Goal: Information Seeking & Learning: Check status

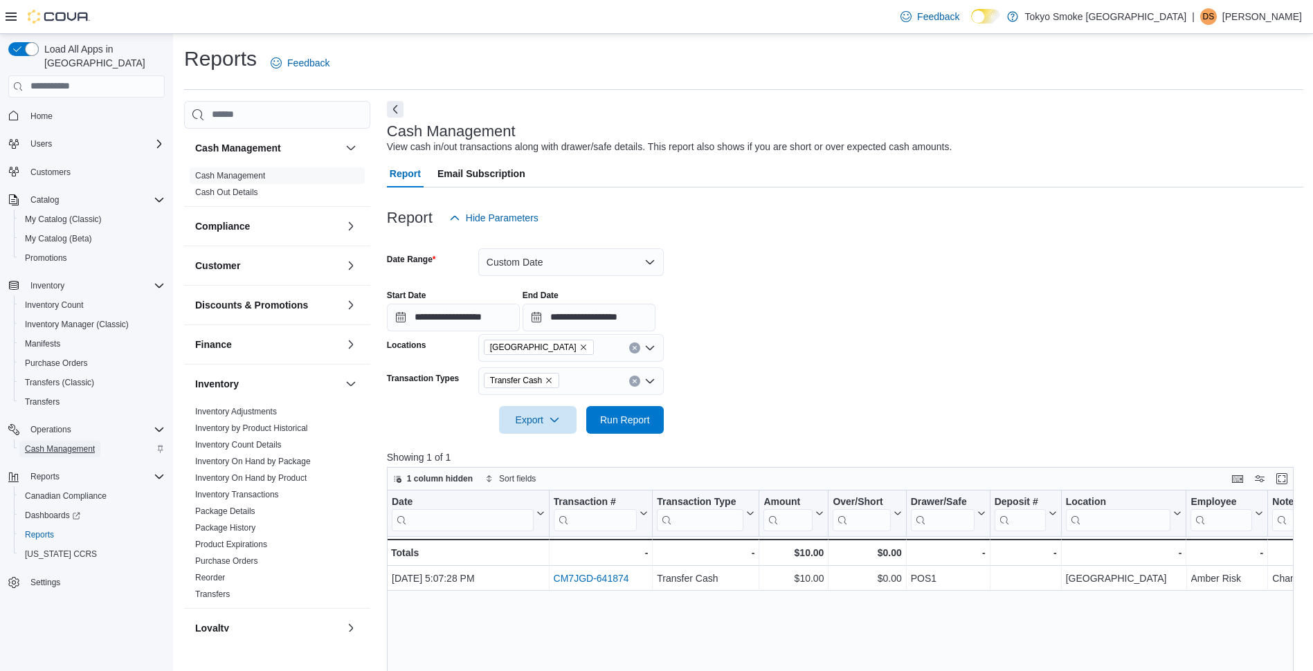
click at [48, 444] on span "Cash Management" at bounding box center [60, 449] width 70 height 11
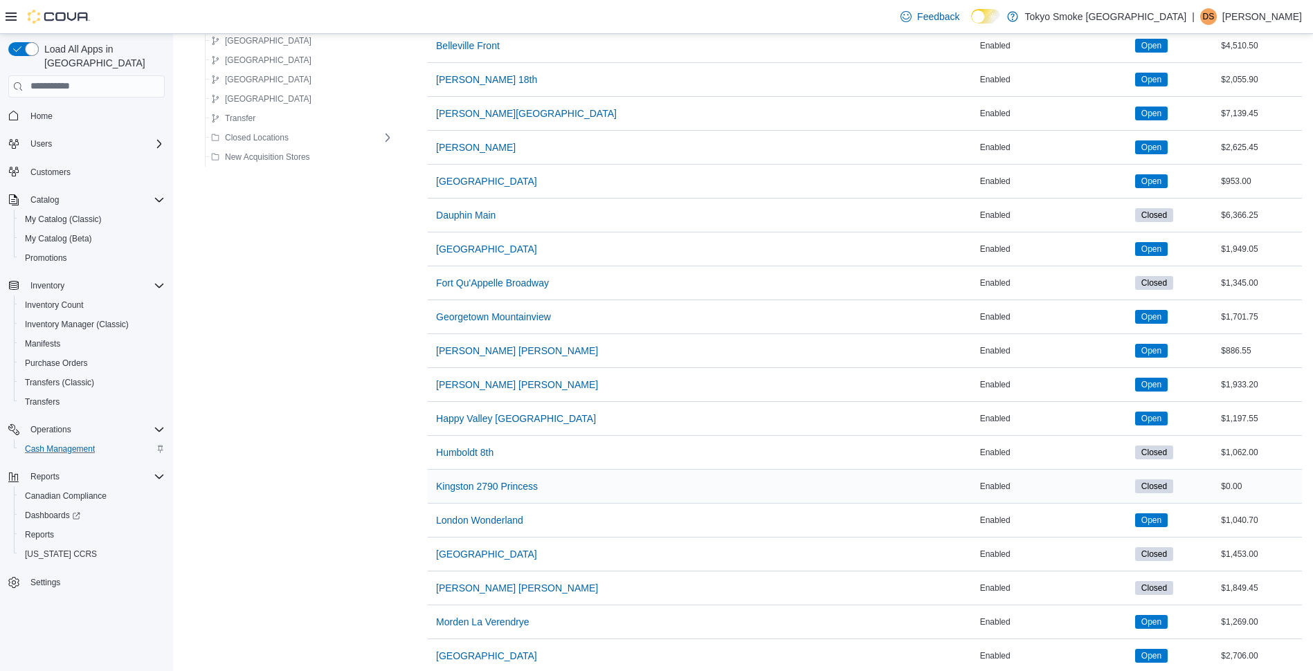
scroll to position [346, 0]
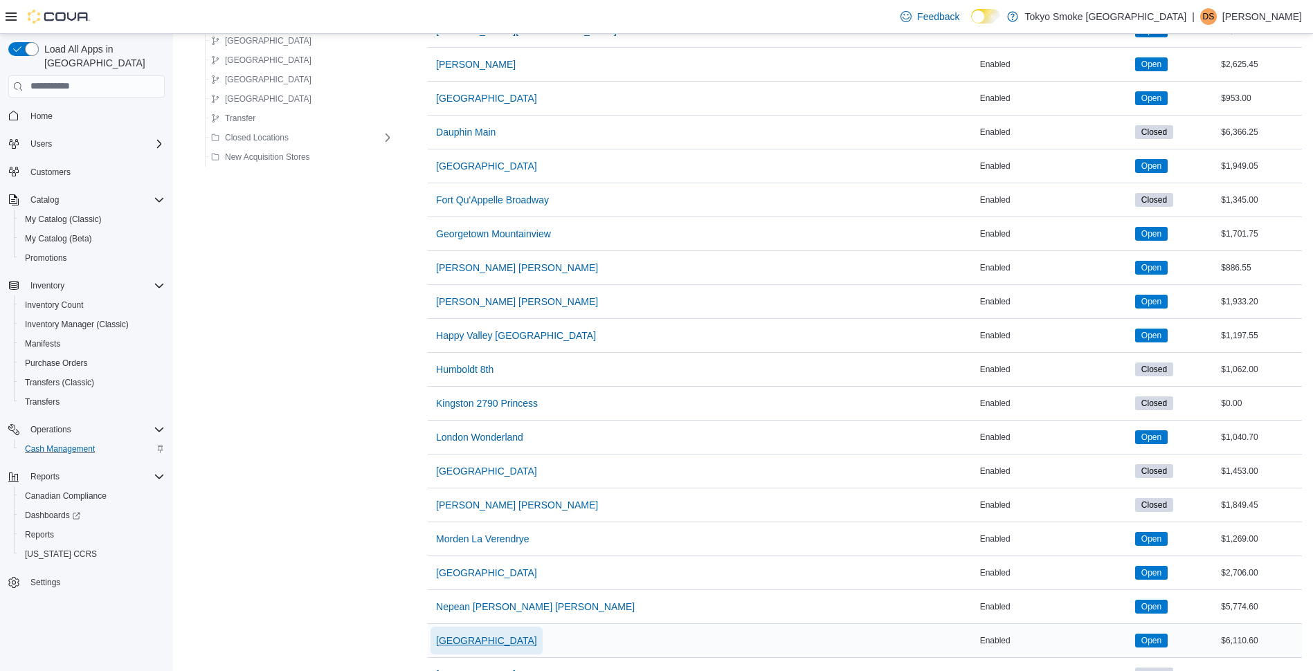
click at [447, 637] on span "North Bay Lakeshore" at bounding box center [486, 641] width 101 height 14
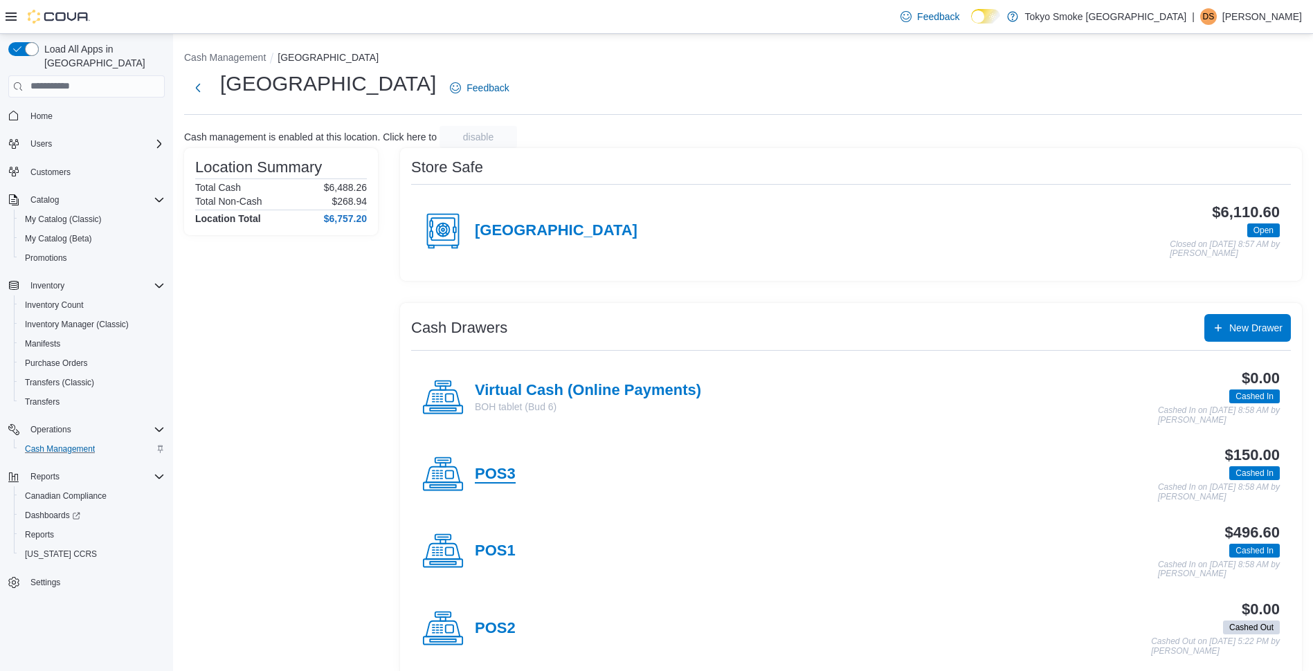
click at [505, 479] on h4 "POS3" at bounding box center [495, 475] width 41 height 18
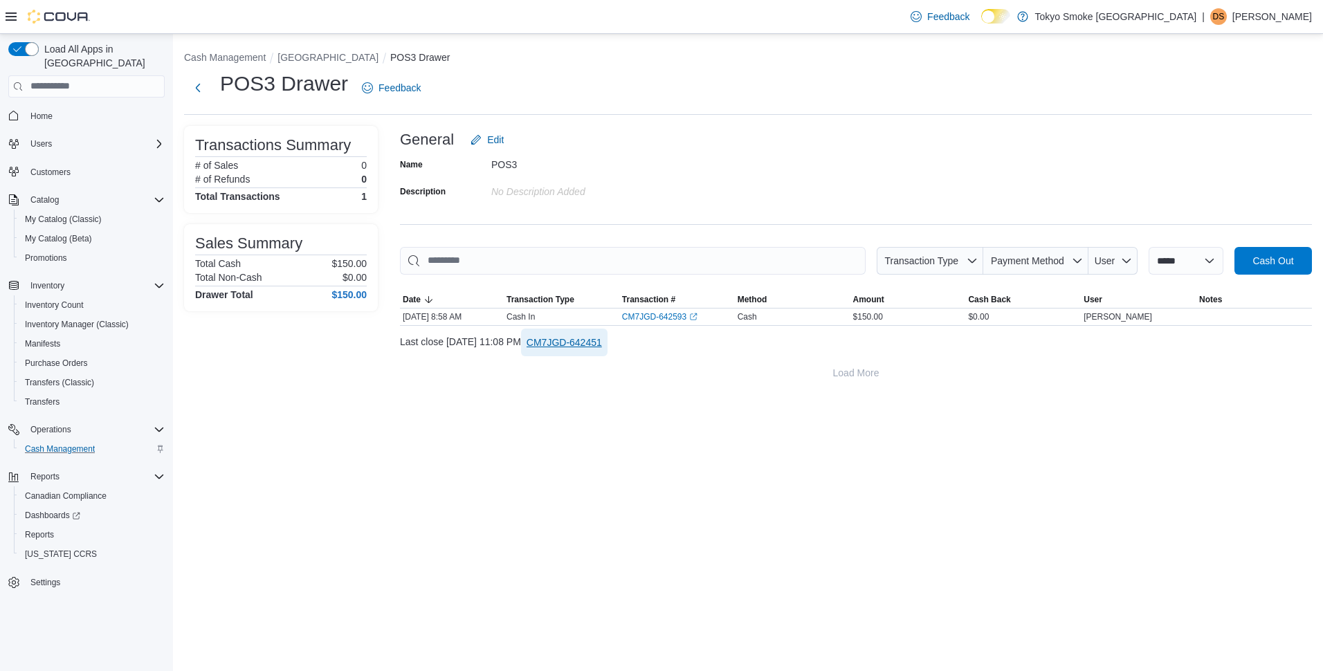
click at [598, 345] on span "CM7JGD-642451" at bounding box center [564, 343] width 75 height 14
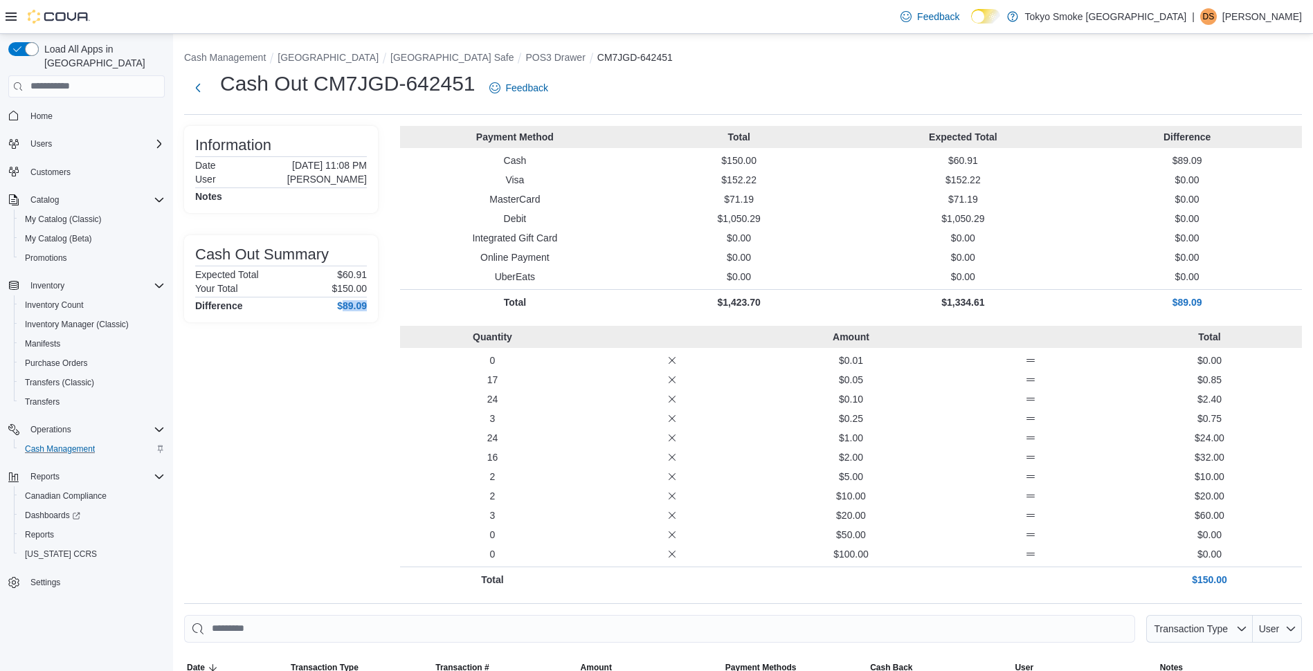
drag, startPoint x: 340, startPoint y: 308, endPoint x: 365, endPoint y: 304, distance: 24.6
click at [365, 304] on h4 "$89.09" at bounding box center [352, 305] width 30 height 11
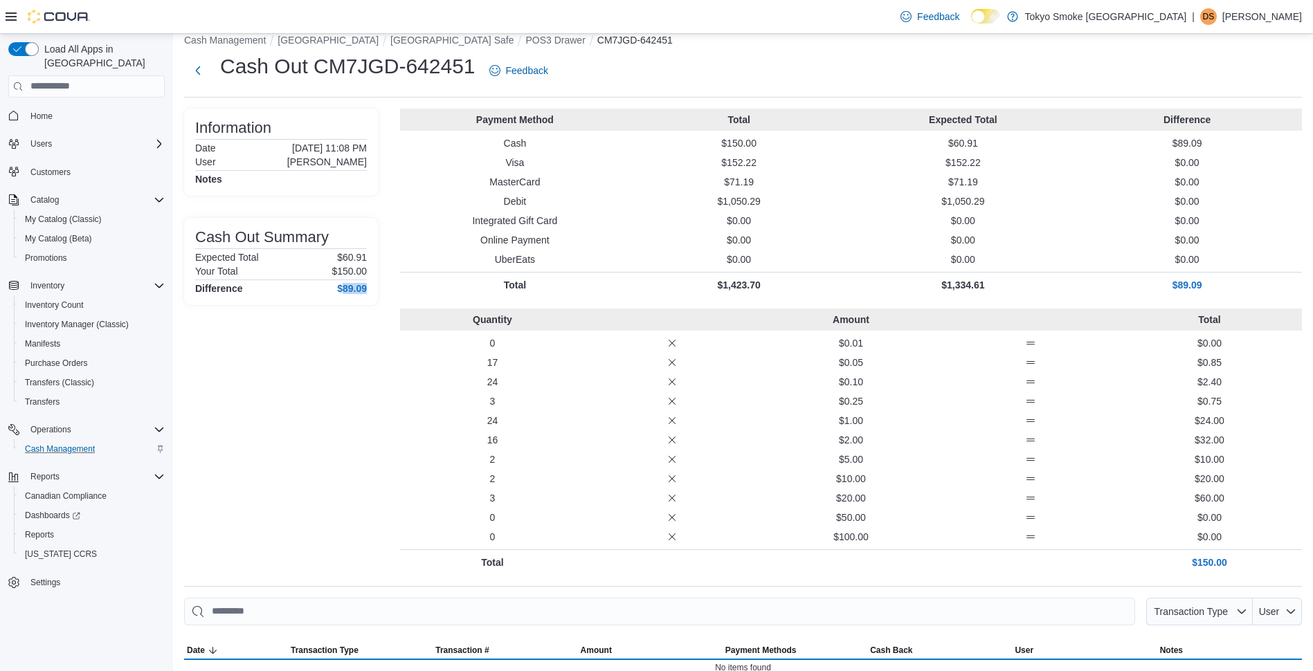
scroll to position [34, 0]
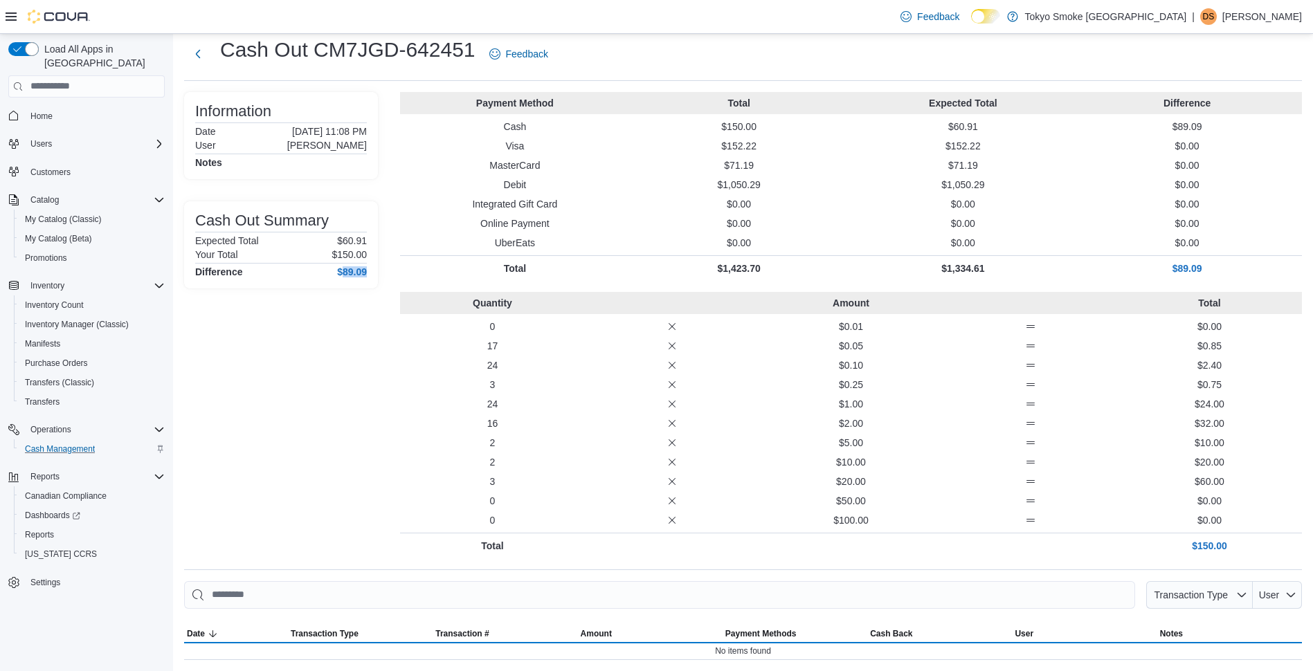
click at [347, 279] on div "Cash Out Summary Expected Total $60.91 Your Total $150.00 Difference $89.09" at bounding box center [281, 244] width 194 height 87
drag, startPoint x: 356, startPoint y: 244, endPoint x: 370, endPoint y: 243, distance: 13.9
click at [370, 243] on div "Cash Out Summary Expected Total $60.91 Your Total $150.00 Difference $89.09" at bounding box center [281, 244] width 194 height 87
click at [327, 273] on div "Difference $89.09" at bounding box center [281, 271] width 172 height 11
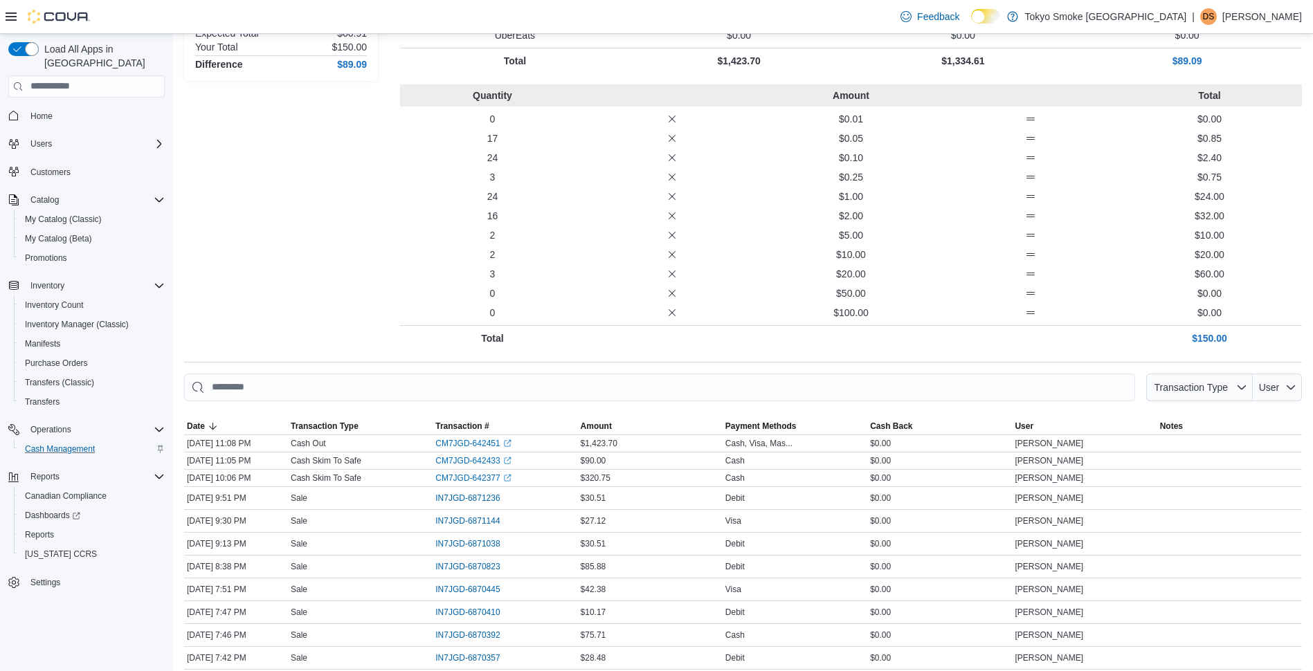
scroll to position [311, 0]
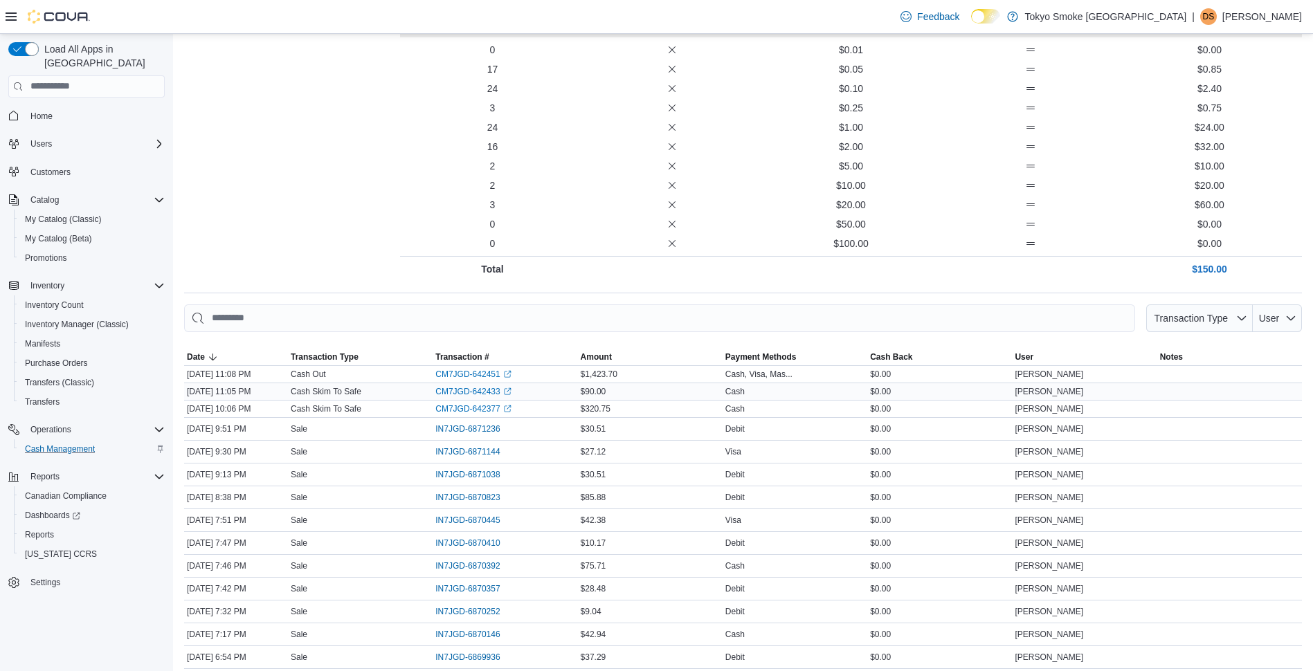
drag, startPoint x: 236, startPoint y: 392, endPoint x: 272, endPoint y: 391, distance: 36.0
click at [272, 391] on div "Oct 10, 2025 11:05 PM" at bounding box center [236, 391] width 104 height 17
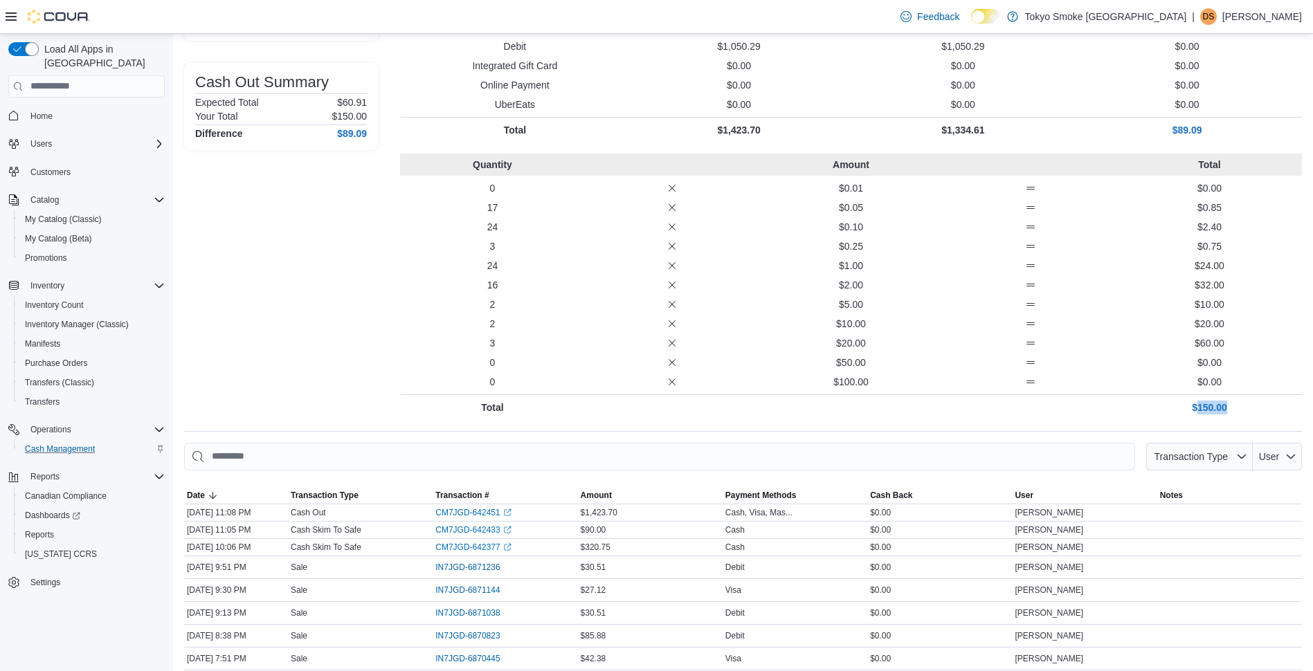
drag, startPoint x: 1207, startPoint y: 405, endPoint x: 1235, endPoint y: 410, distance: 28.9
click at [1235, 410] on p "$150.00" at bounding box center [1209, 408] width 174 height 14
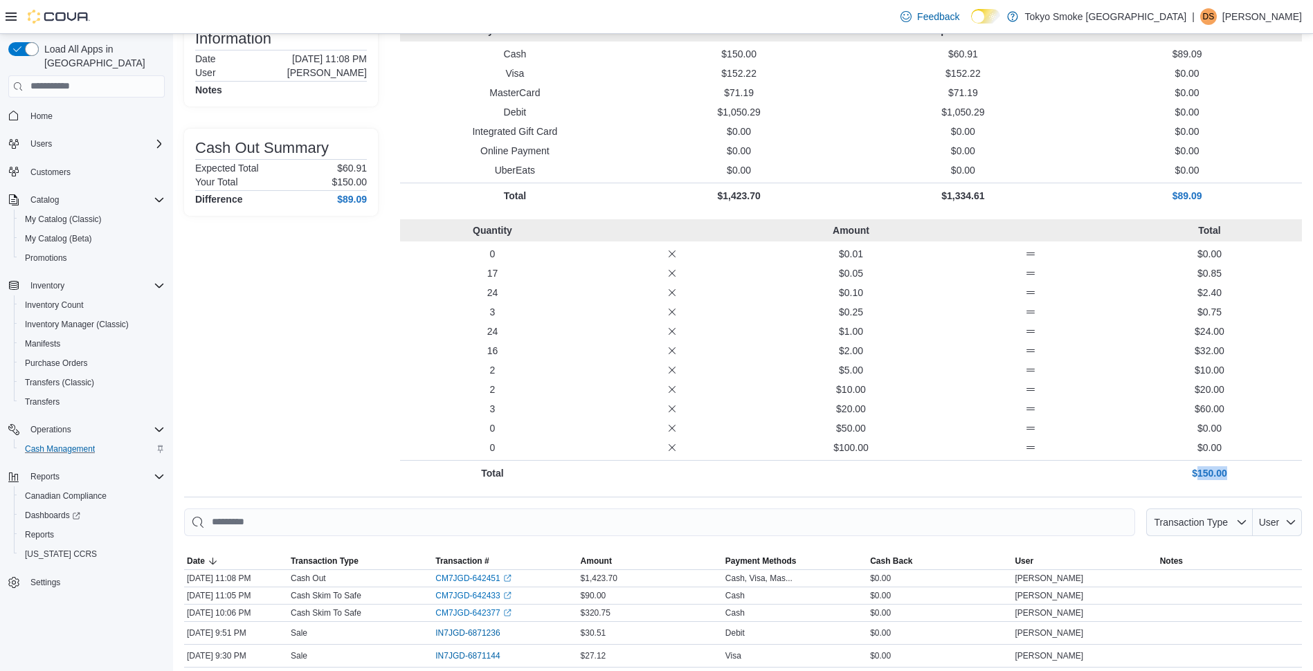
scroll to position [0, 0]
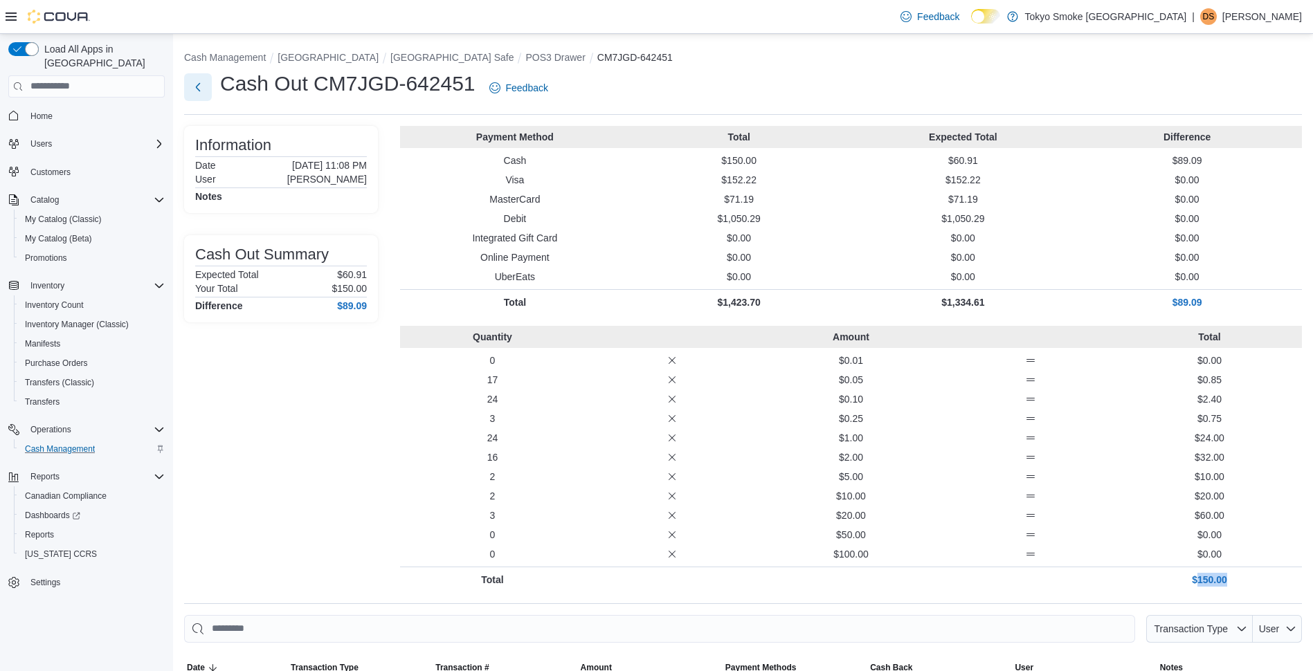
click at [194, 87] on button "Next" at bounding box center [198, 87] width 28 height 28
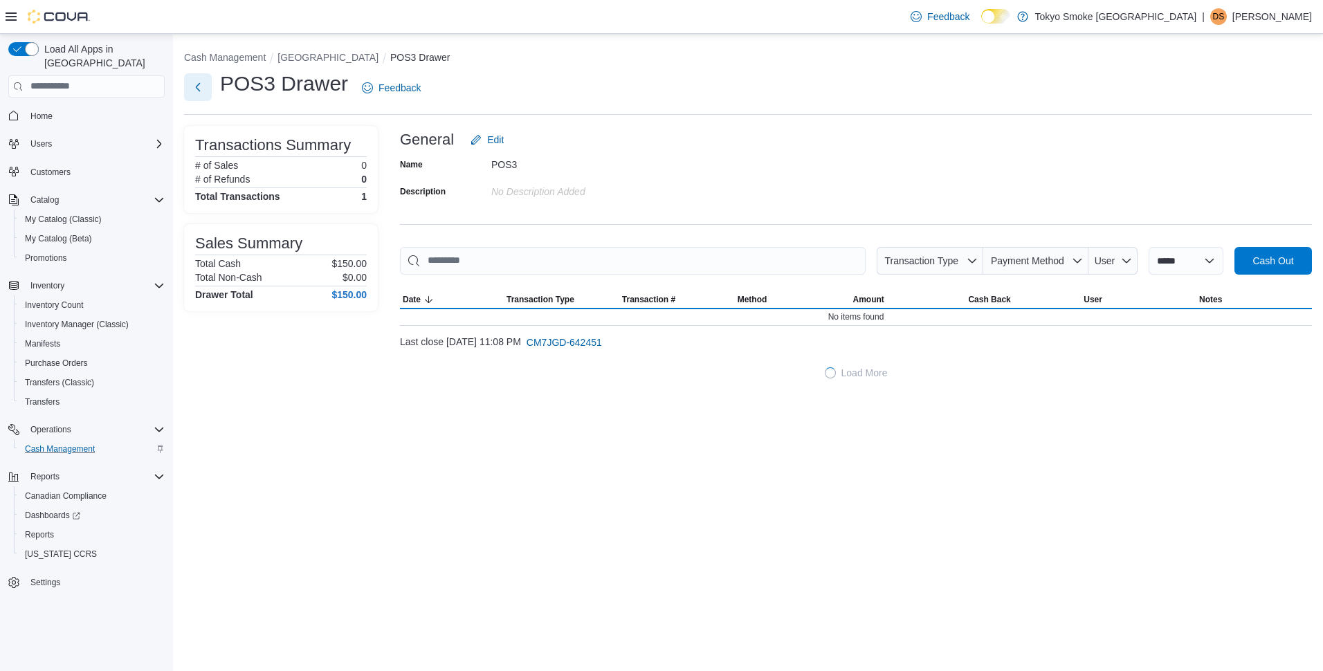
click at [190, 90] on button "Next" at bounding box center [198, 87] width 28 height 28
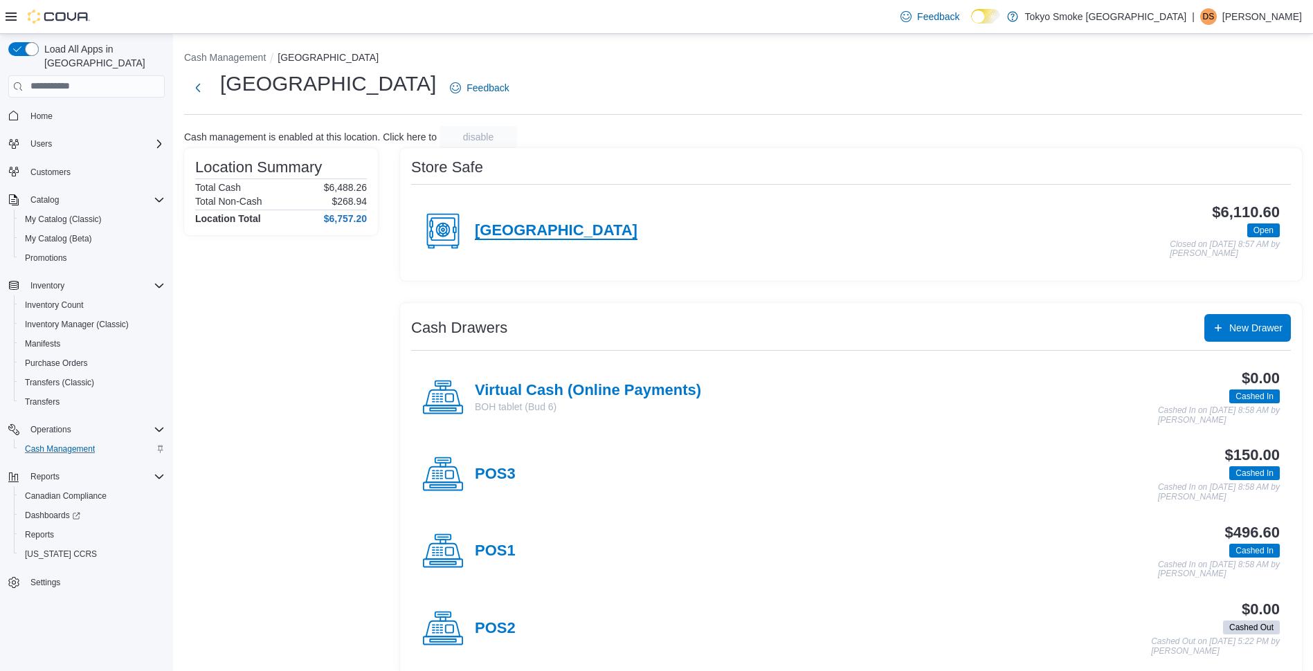
click at [574, 223] on h4 "North Bay Lakeshore" at bounding box center [556, 231] width 163 height 18
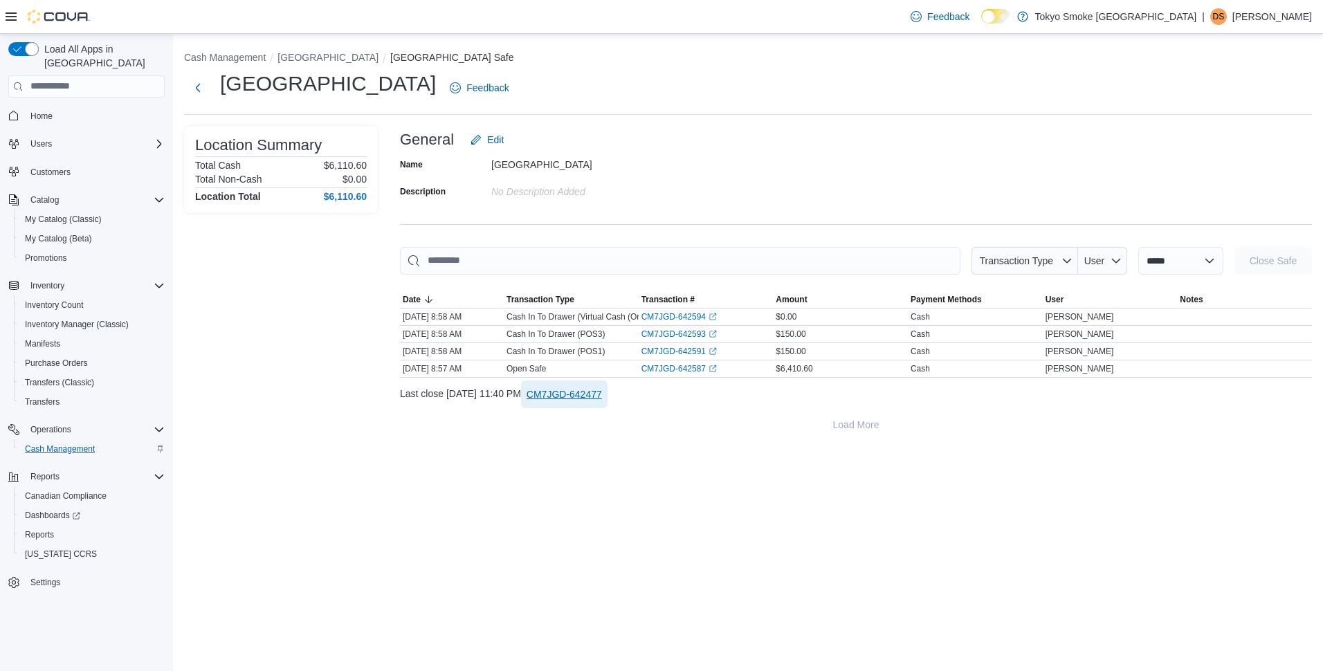
click at [597, 391] on span "CM7JGD-642477" at bounding box center [564, 395] width 75 height 14
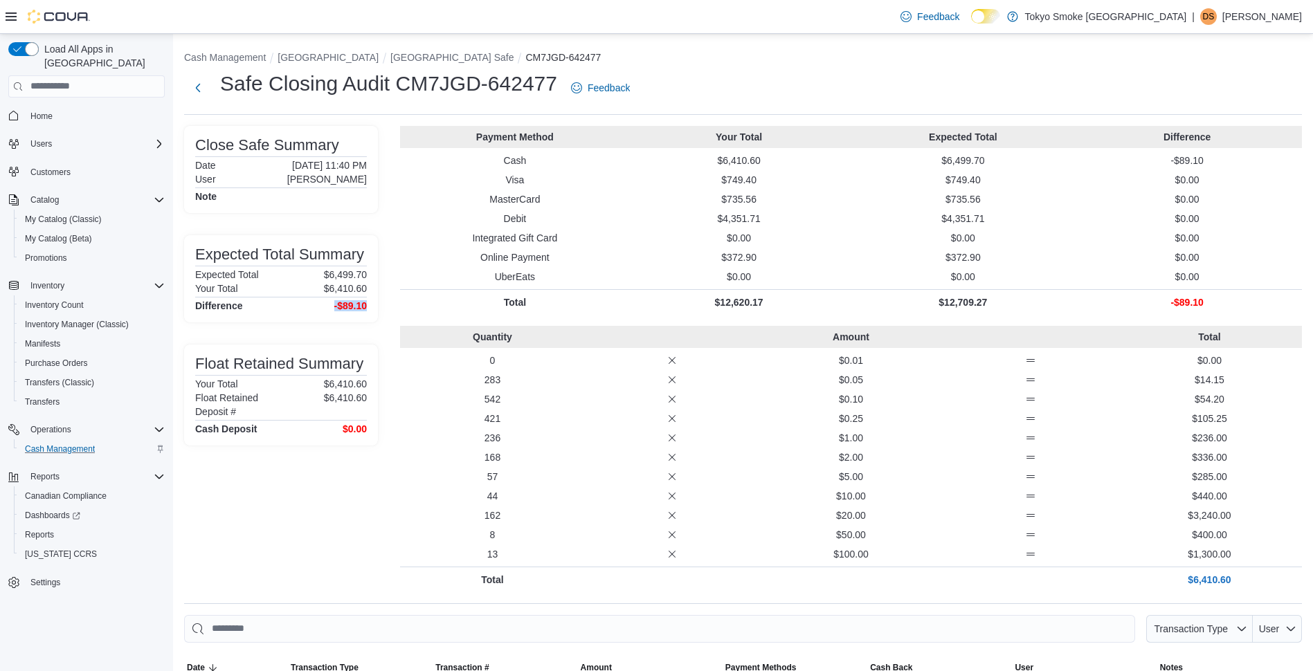
drag, startPoint x: 329, startPoint y: 309, endPoint x: 365, endPoint y: 310, distance: 36.0
click at [365, 310] on div "Difference -$89.10" at bounding box center [281, 305] width 172 height 11
click at [356, 334] on div "Close Safe Summary Date October 10, 2025 11:40 PM User Destinee Sullivan Note E…" at bounding box center [281, 359] width 194 height 466
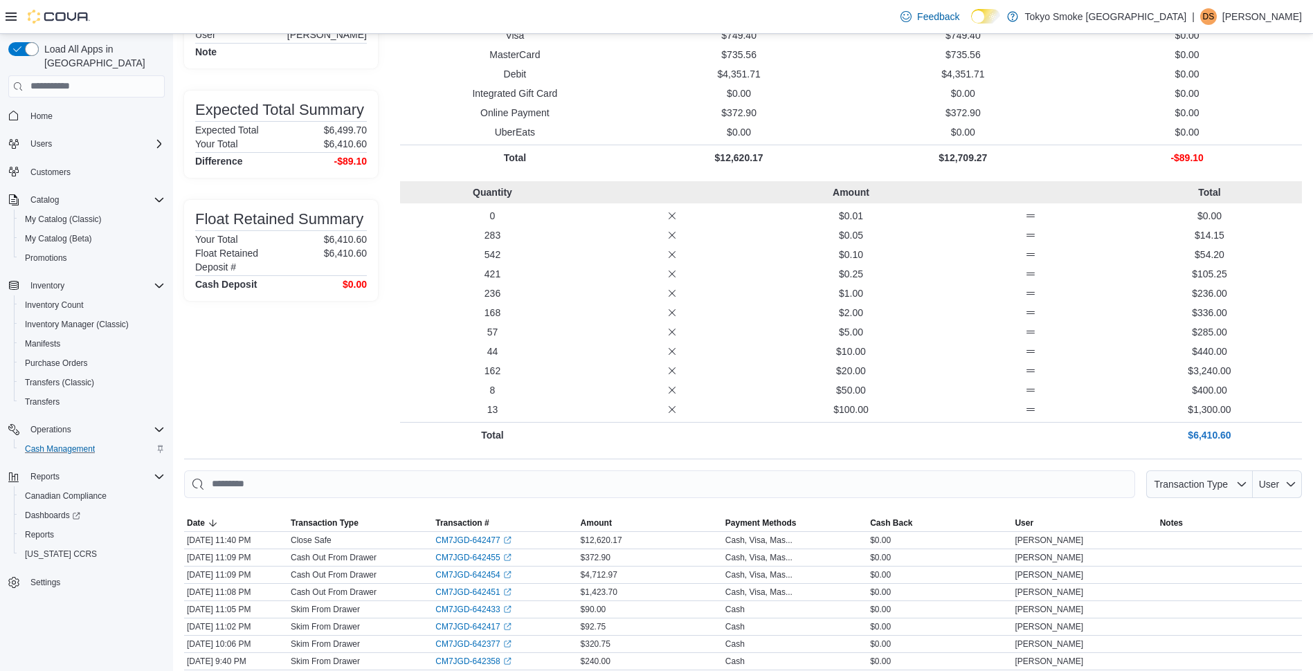
scroll to position [293, 0]
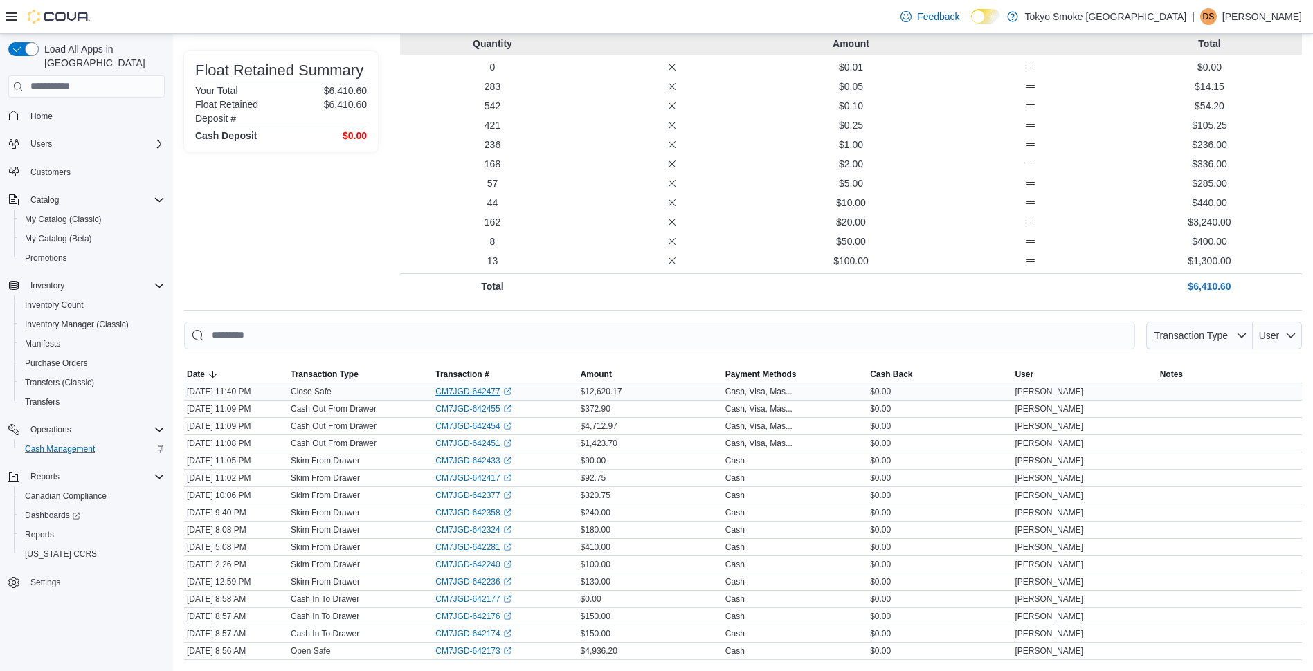
click at [447, 386] on link "CM7JGD-642477 (opens in a new tab or window)" at bounding box center [472, 391] width 75 height 11
click at [482, 391] on link "CM7JGD-642477 (opens in a new tab or window)" at bounding box center [472, 391] width 75 height 11
click at [508, 388] on icon "External link" at bounding box center [507, 392] width 8 height 8
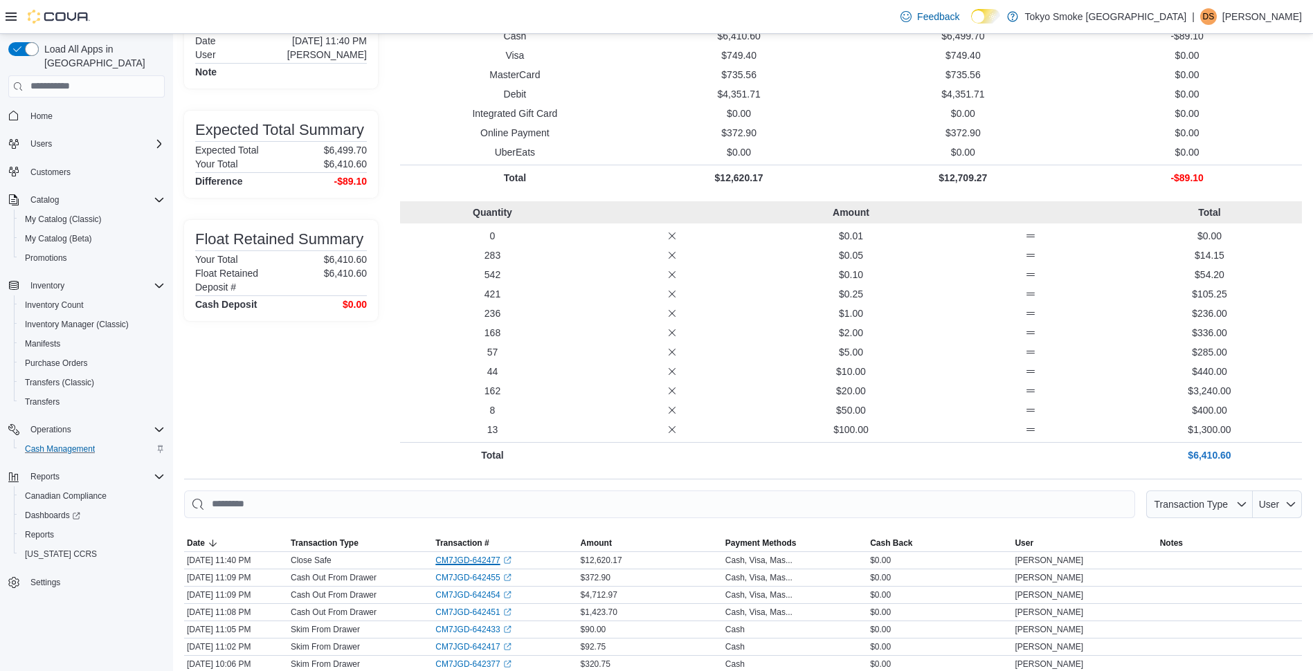
scroll to position [0, 0]
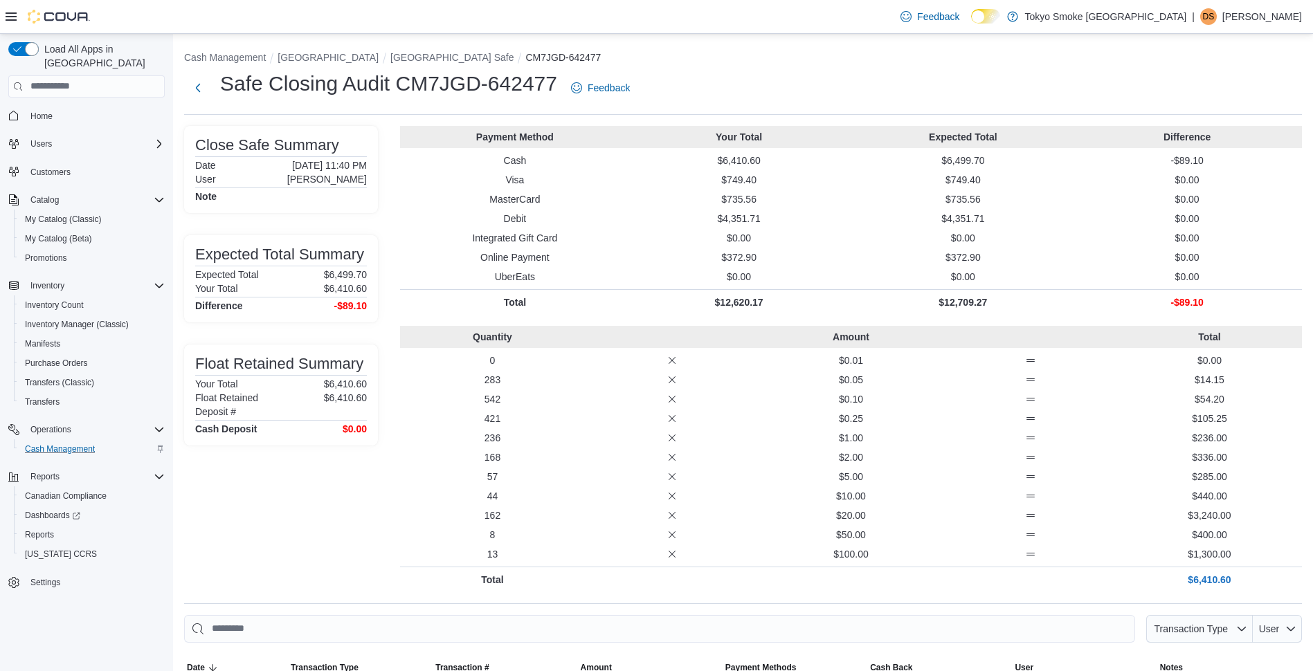
click at [453, 88] on h1 "Safe Closing Audit CM7JGD-642477" at bounding box center [388, 84] width 337 height 28
click at [200, 82] on button "Next" at bounding box center [198, 87] width 28 height 28
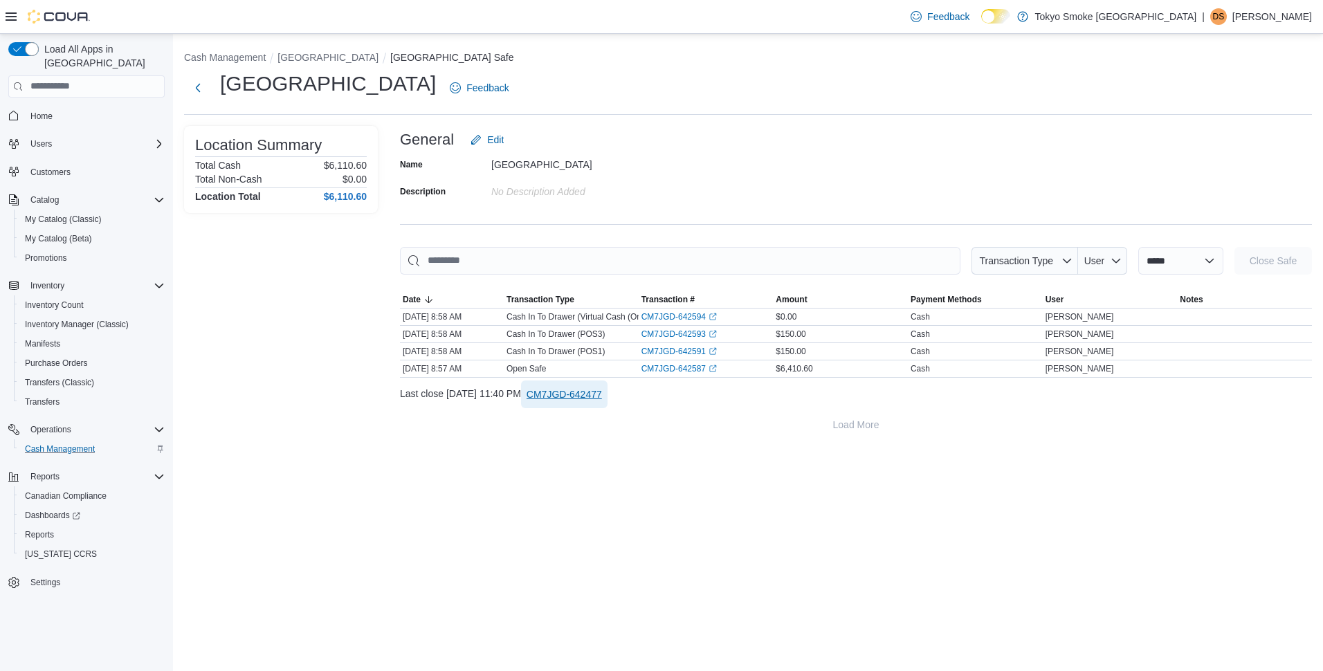
click at [602, 392] on span "CM7JGD-642477" at bounding box center [564, 395] width 75 height 14
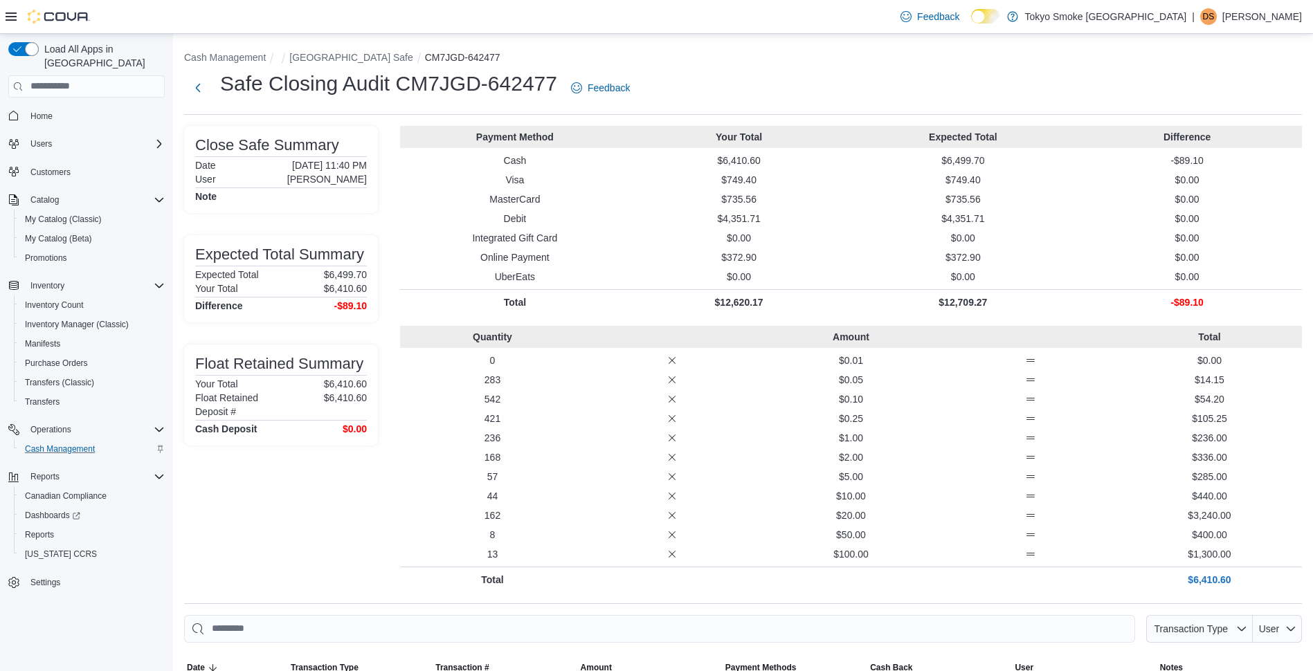
scroll to position [293, 0]
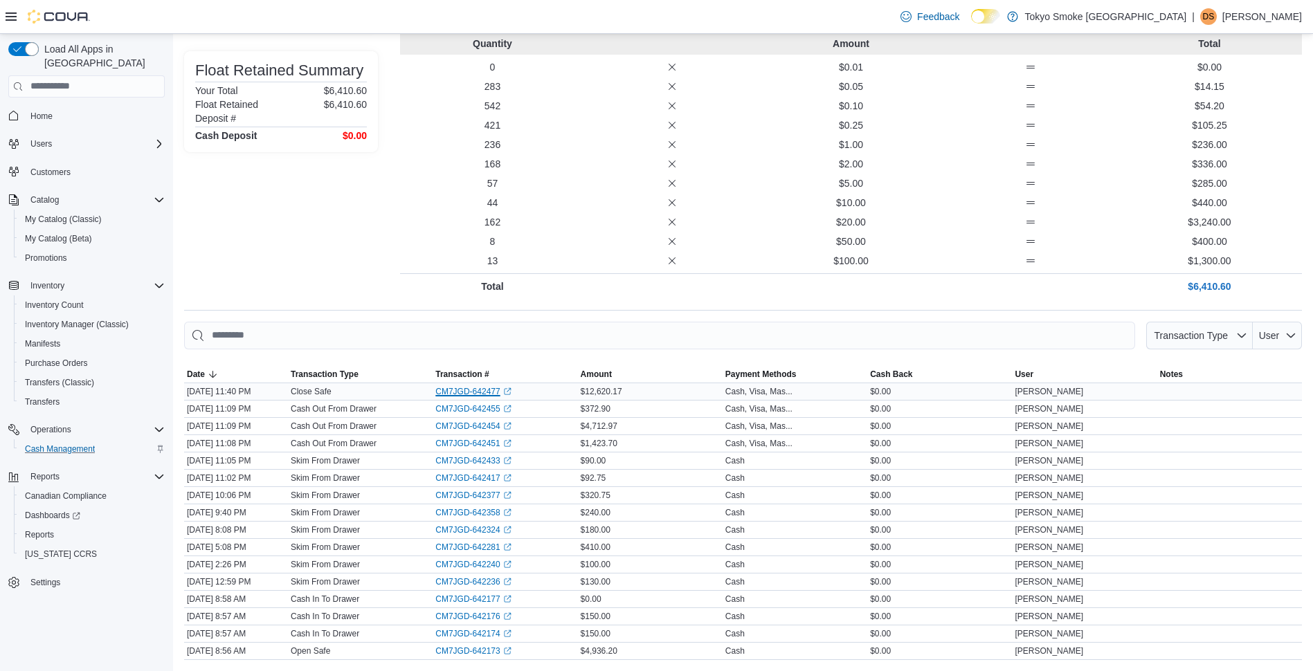
click at [462, 394] on link "CM7JGD-642477 (opens in a new tab or window)" at bounding box center [472, 391] width 75 height 11
click at [397, 279] on div "Close Safe Summary Date October 10, 2025 11:40 PM User Destinee Sullivan Note E…" at bounding box center [743, 66] width 1118 height 466
click at [1247, 331] on icon "button" at bounding box center [1241, 335] width 11 height 11
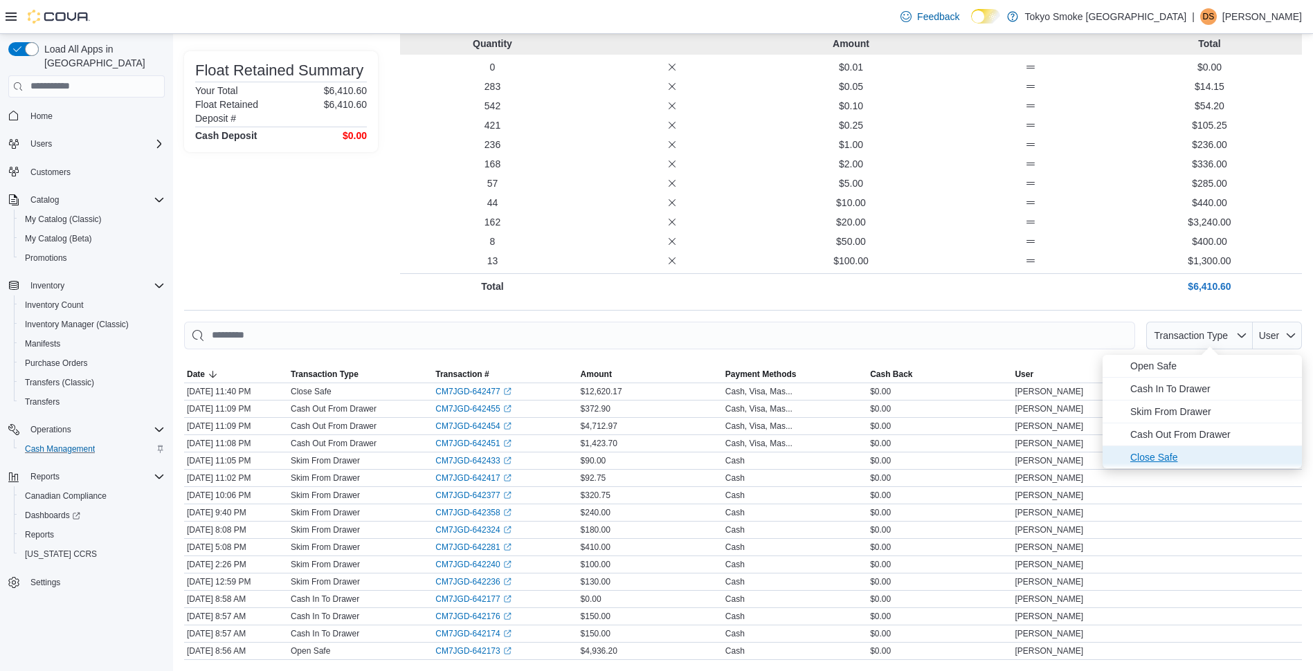
click at [1165, 456] on span "Close Safe" at bounding box center [1211, 457] width 163 height 17
type input "**********"
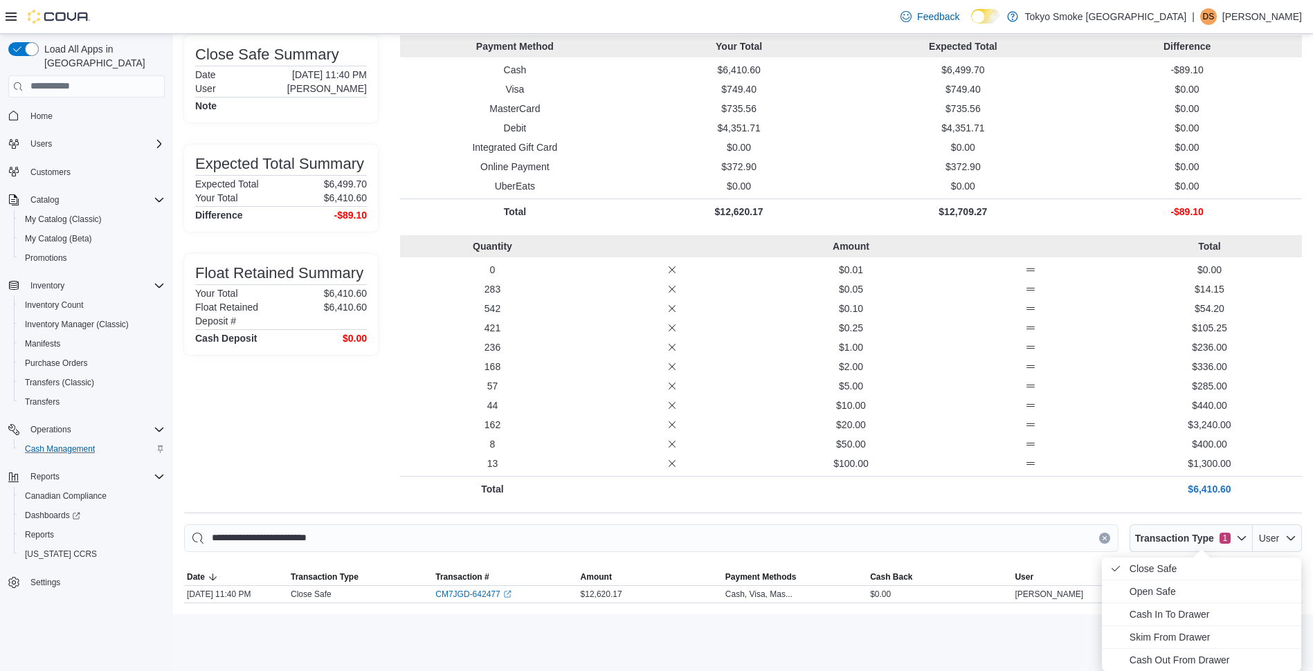
scroll to position [91, 0]
click at [489, 594] on link "CM7JGD-642477 (opens in a new tab or window)" at bounding box center [472, 594] width 75 height 11
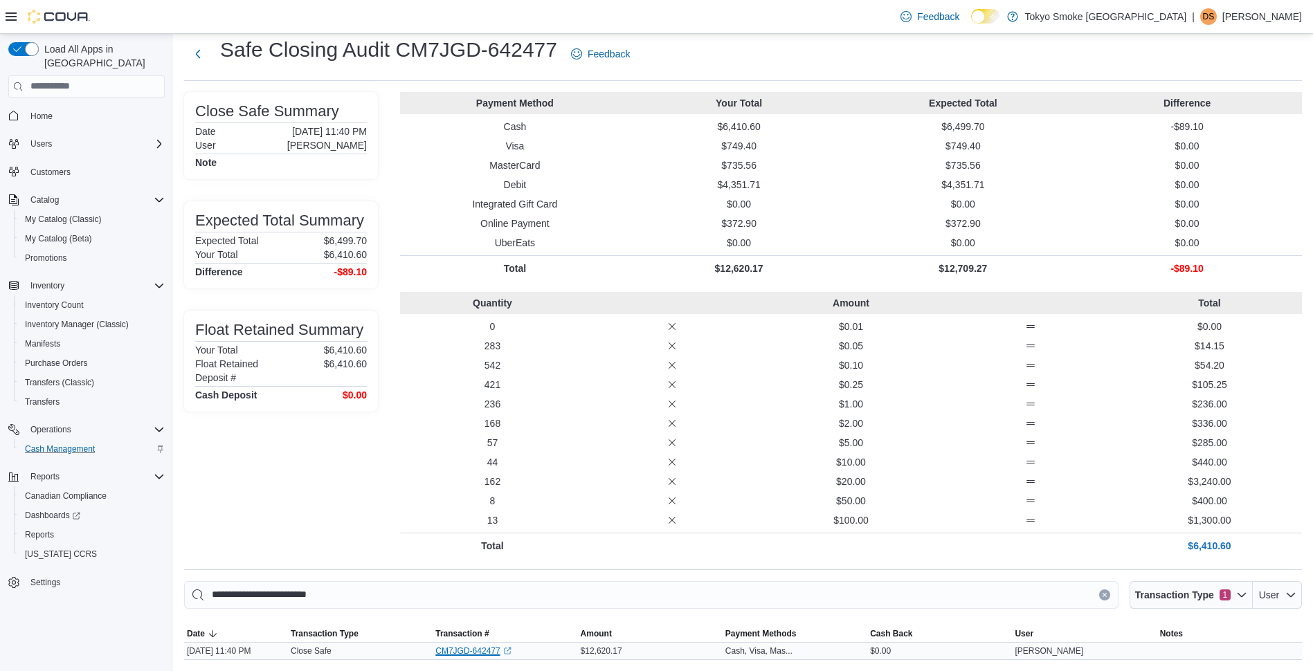
scroll to position [34, 0]
click at [331, 164] on div "Note" at bounding box center [281, 162] width 172 height 11
click at [1214, 594] on span "Transaction Type" at bounding box center [1174, 595] width 79 height 14
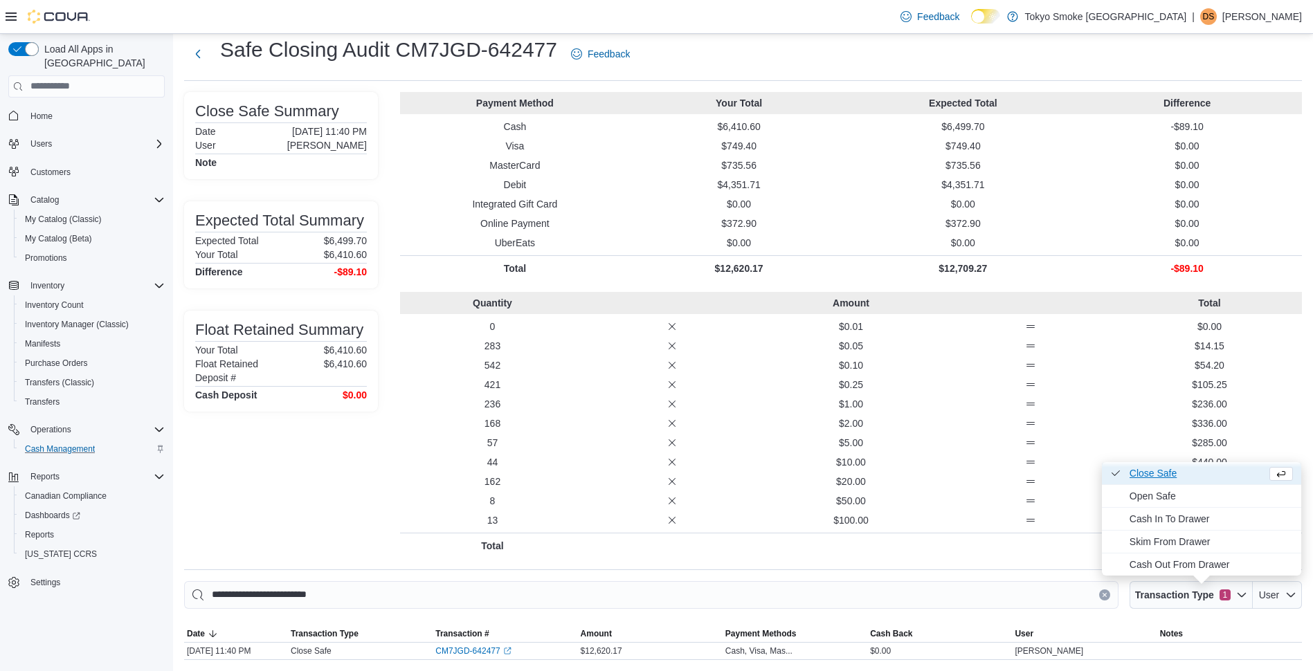
click at [1137, 475] on span "Close Safe . Checked option." at bounding box center [1194, 473] width 131 height 17
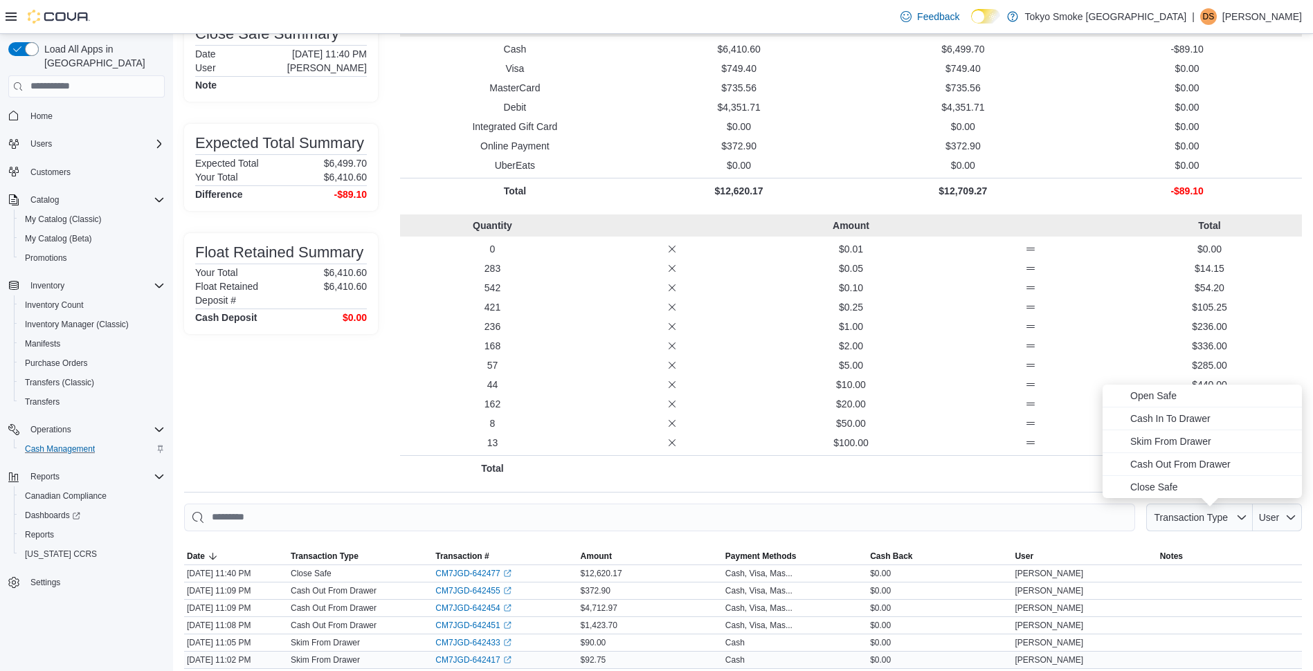
scroll to position [0, 0]
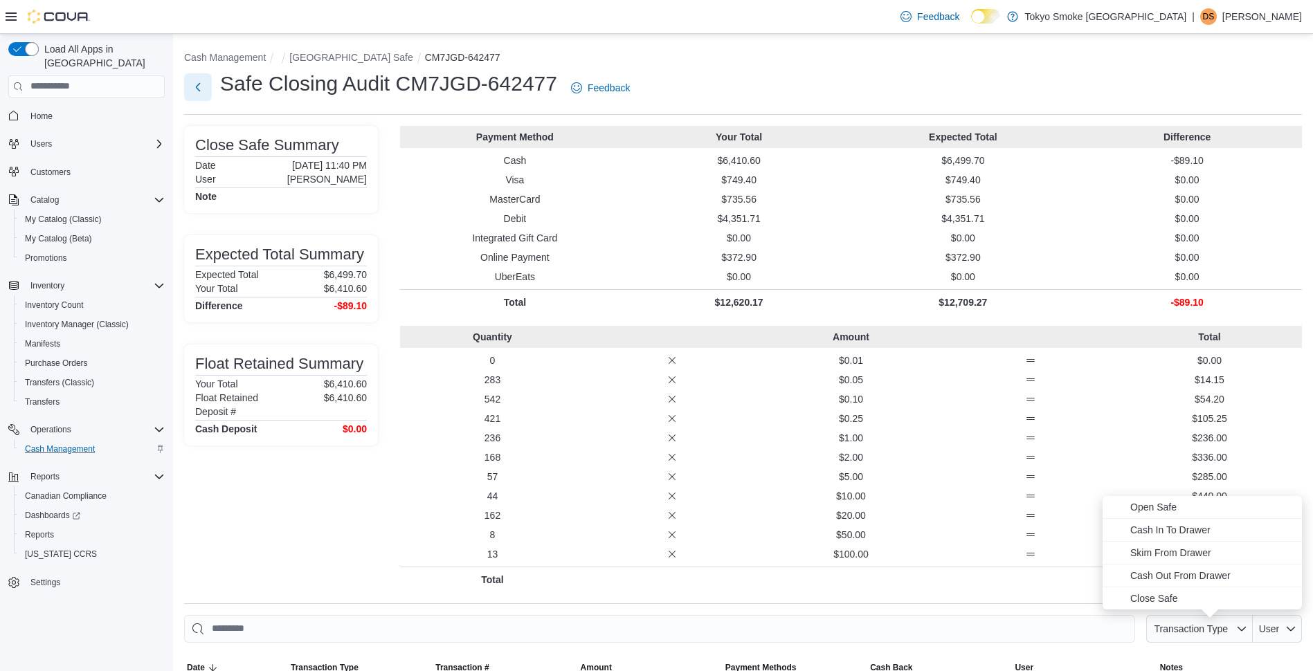
click at [208, 95] on button "Next" at bounding box center [198, 87] width 28 height 28
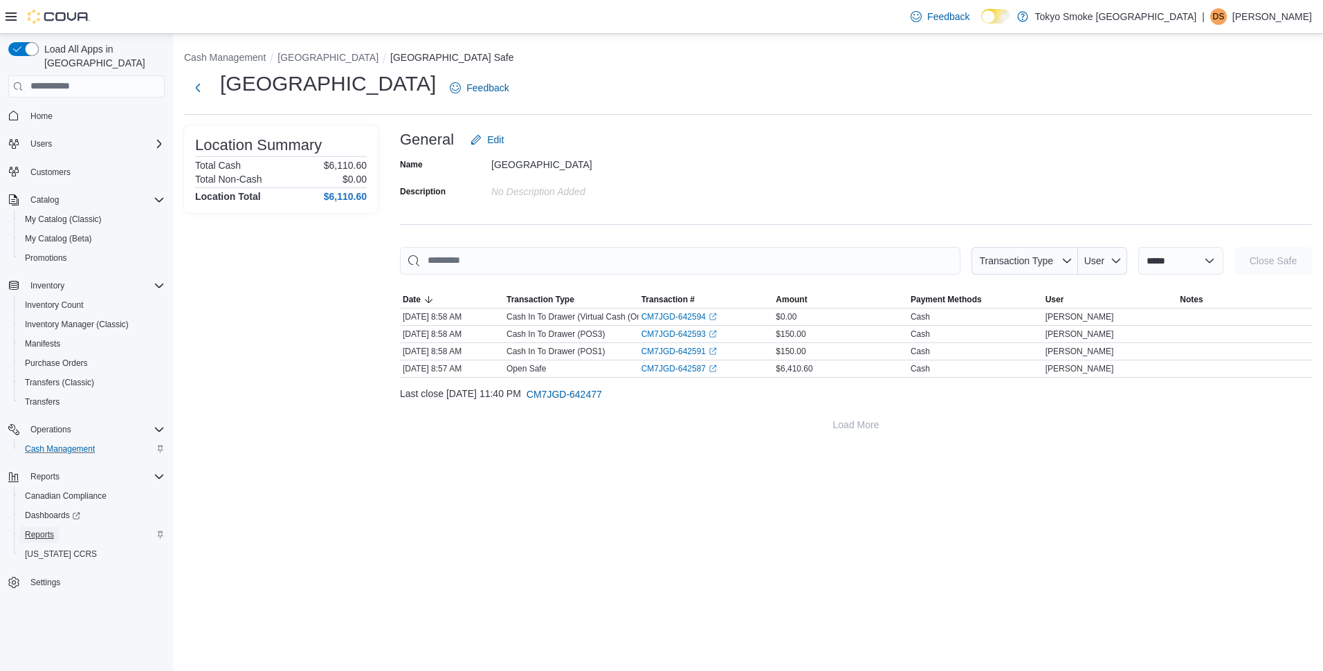
click at [36, 529] on span "Reports" at bounding box center [39, 534] width 29 height 11
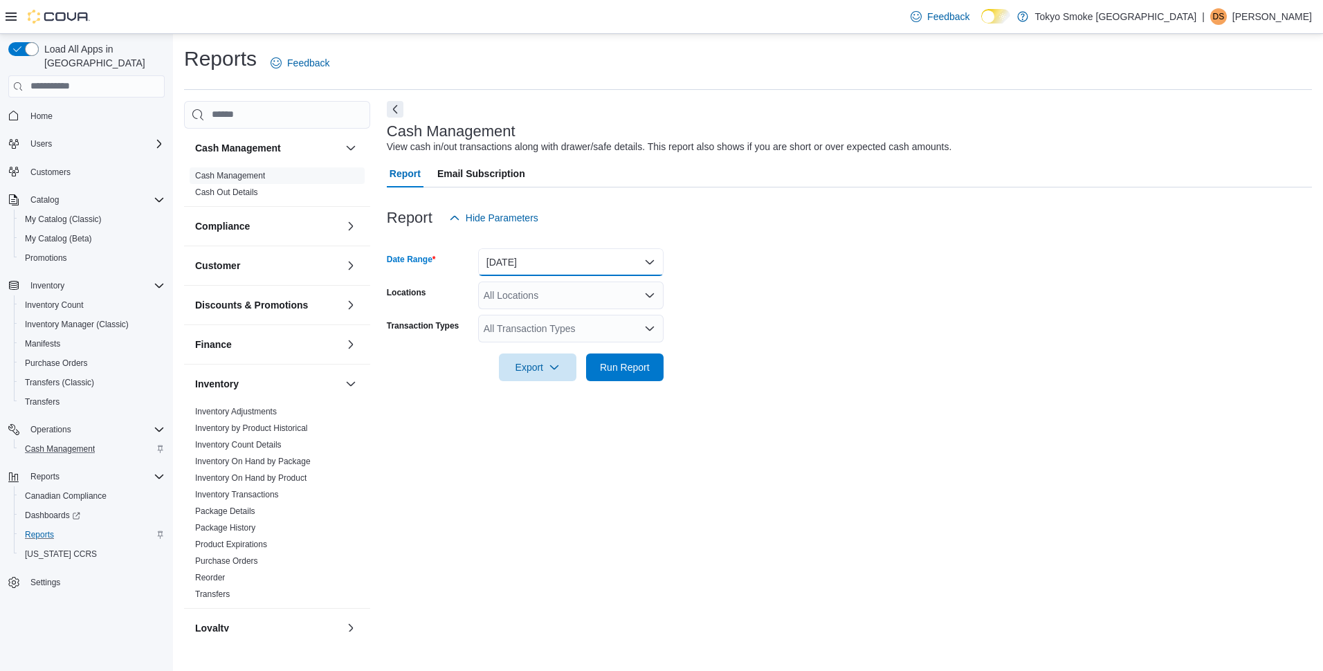
click at [500, 264] on button "Today" at bounding box center [570, 262] width 185 height 28
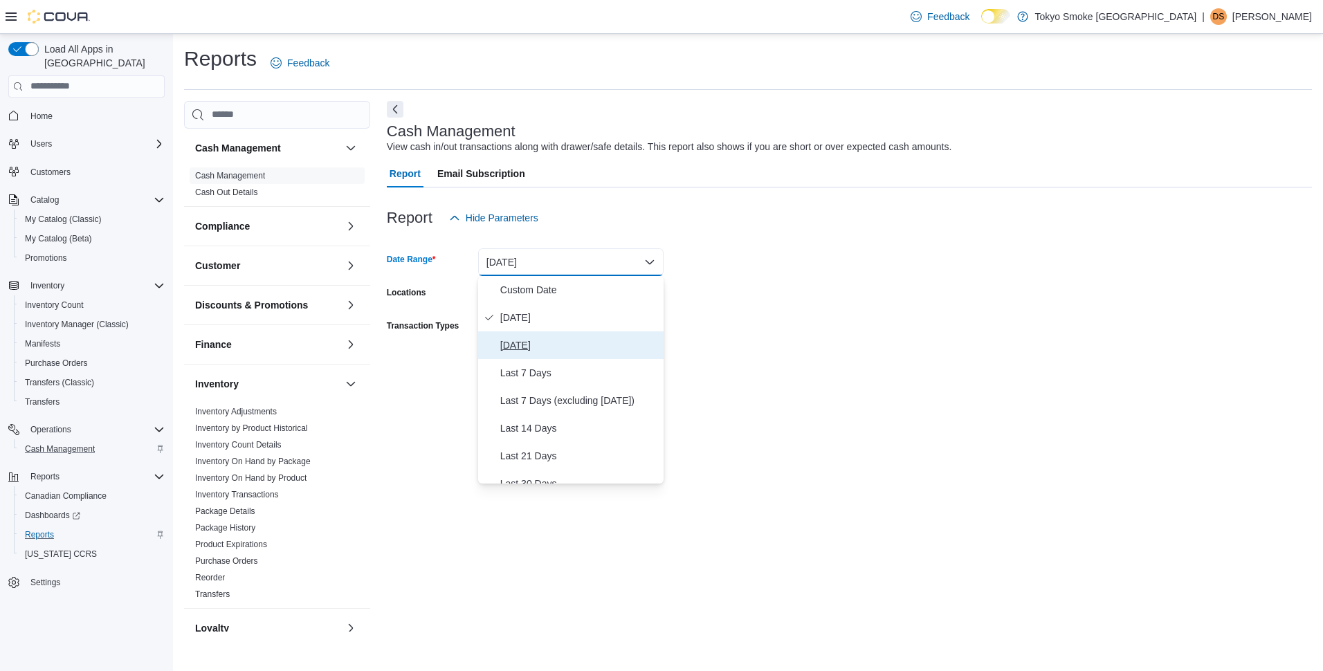
click at [525, 349] on span "Yesterday" at bounding box center [579, 345] width 158 height 17
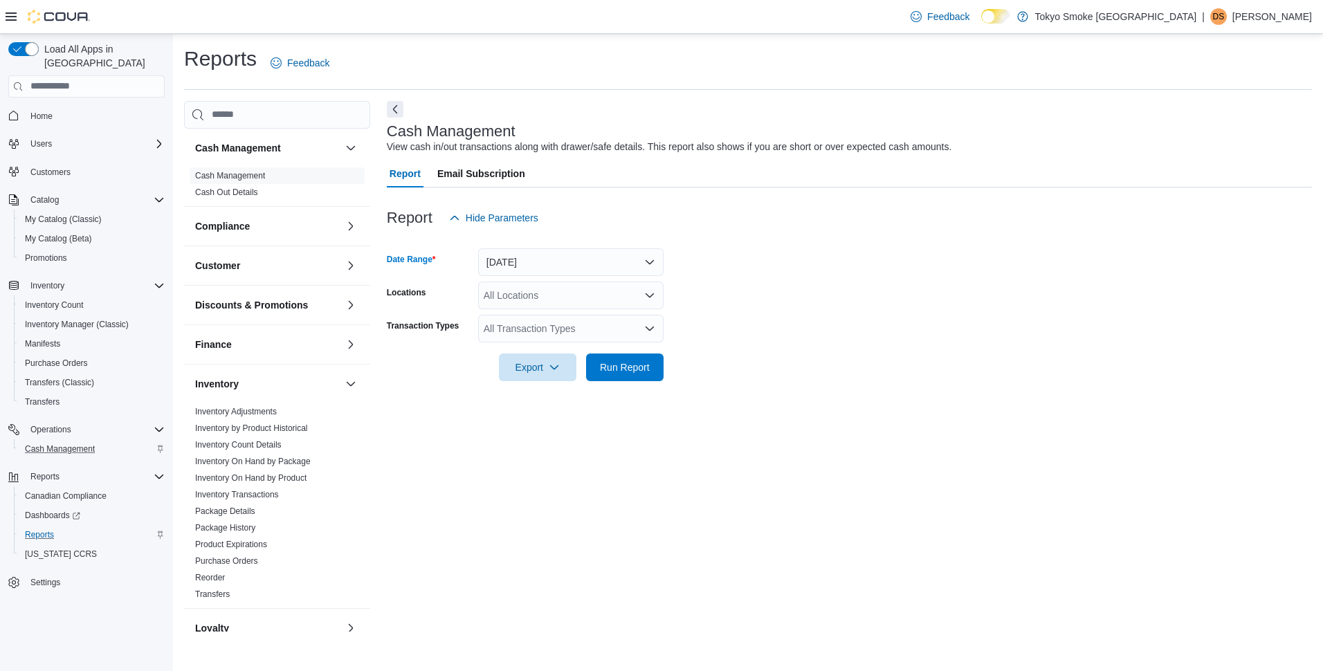
click at [540, 292] on div "All Locations" at bounding box center [570, 296] width 185 height 28
type input "***"
click at [566, 324] on span "North Bay Lakeshore" at bounding box center [565, 319] width 101 height 14
click at [863, 264] on form "Date Range Yesterday Locations North Bay Lakeshore Transaction Types All Transa…" at bounding box center [849, 306] width 925 height 149
click at [606, 334] on div "All Transaction Types" at bounding box center [570, 329] width 185 height 28
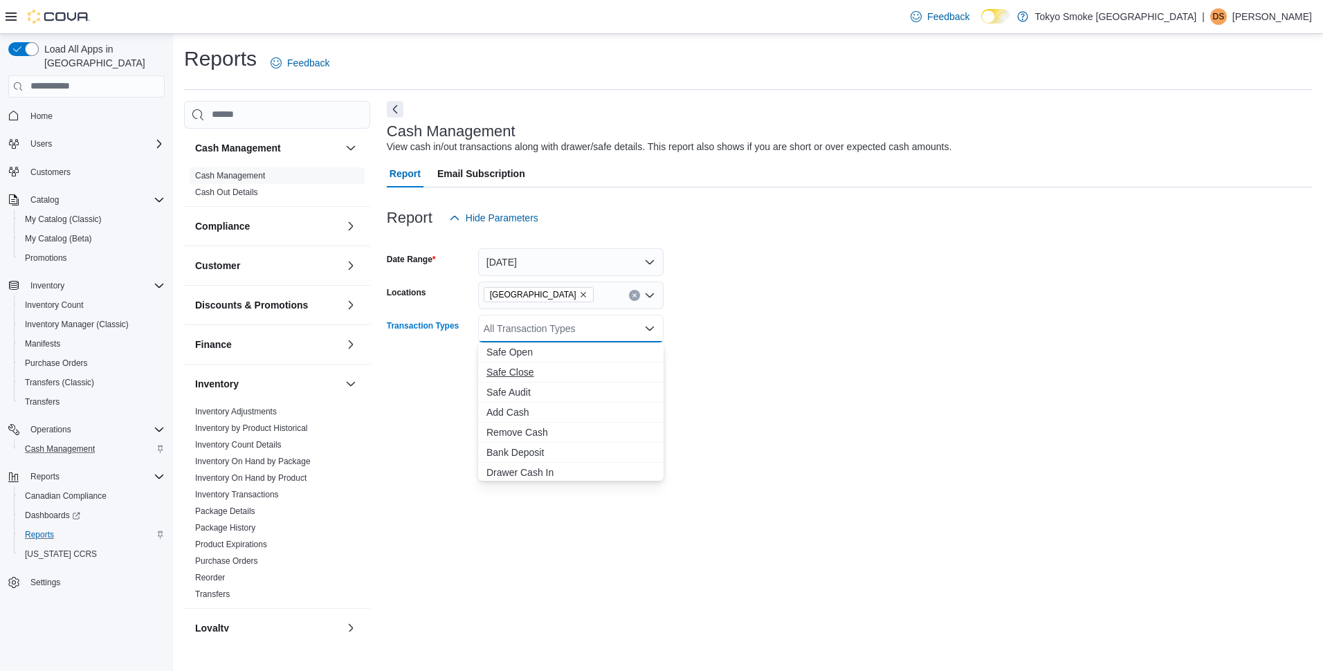
click at [528, 371] on span "Safe Close" at bounding box center [571, 372] width 169 height 14
click at [718, 298] on form "Date Range Yesterday Locations North Bay Lakeshore Transaction Types Safe Close…" at bounding box center [849, 306] width 925 height 149
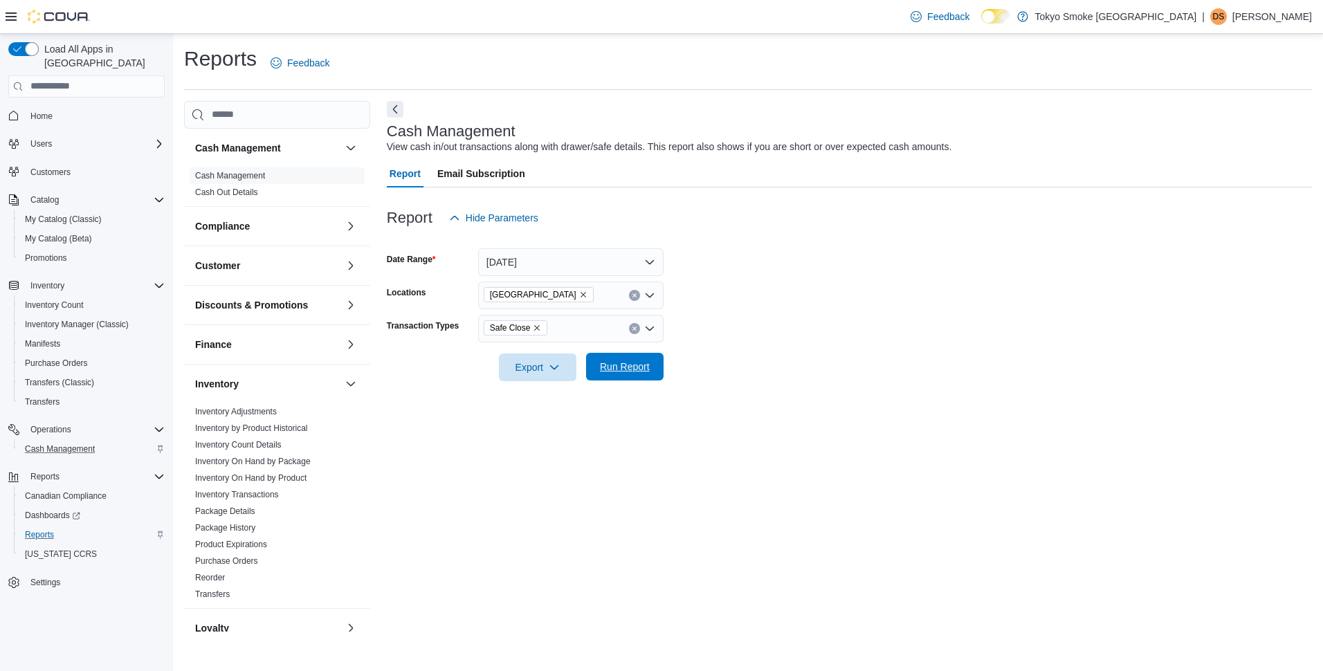
click at [621, 371] on span "Run Report" at bounding box center [625, 367] width 50 height 14
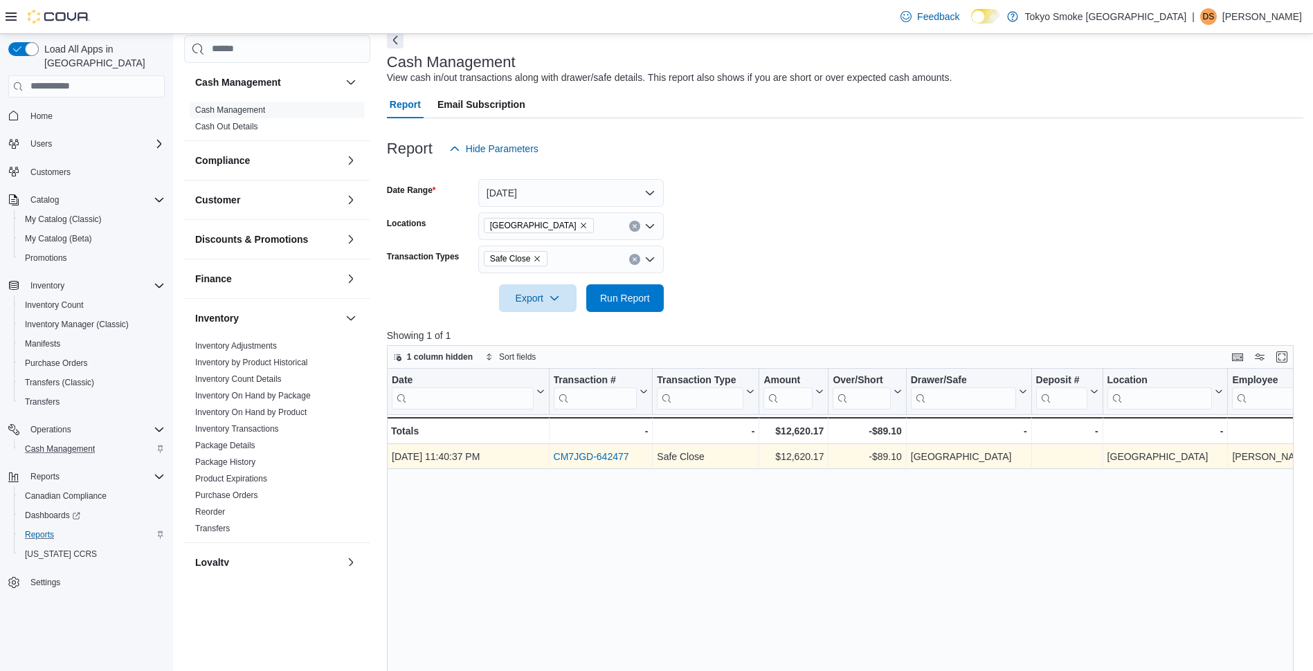
click at [583, 455] on link "CM7JGD-642477" at bounding box center [590, 456] width 75 height 11
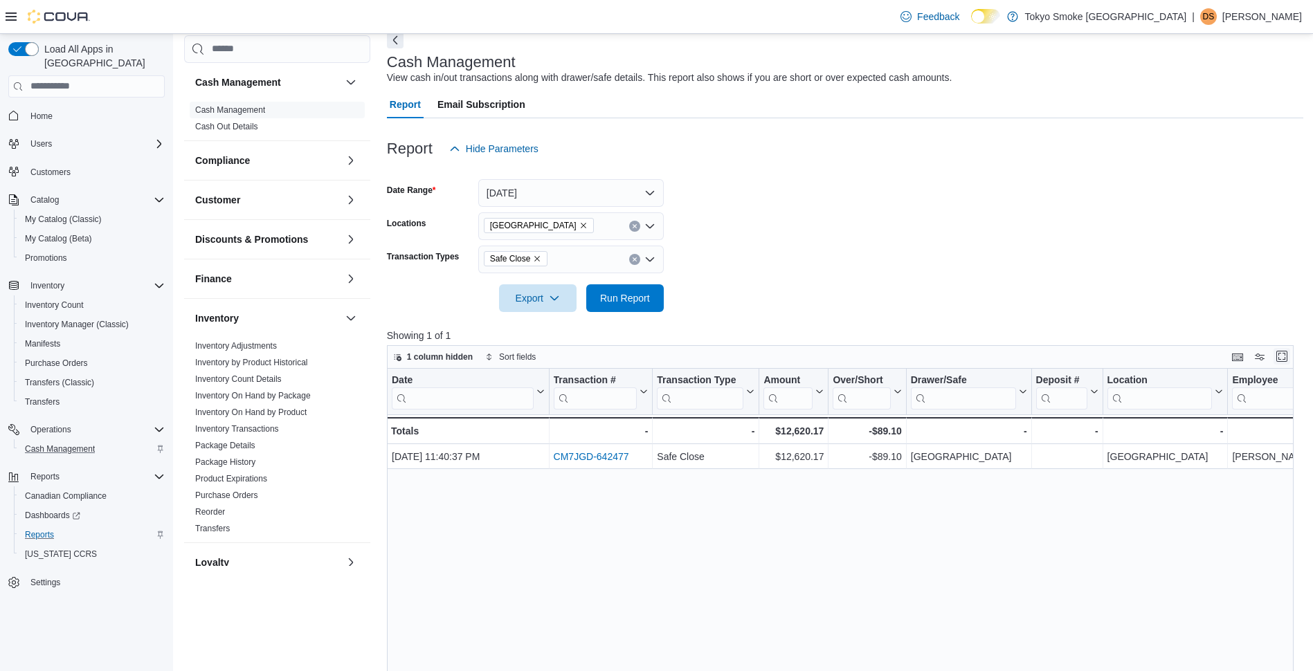
click at [1285, 356] on button "Enter fullscreen" at bounding box center [1281, 356] width 17 height 17
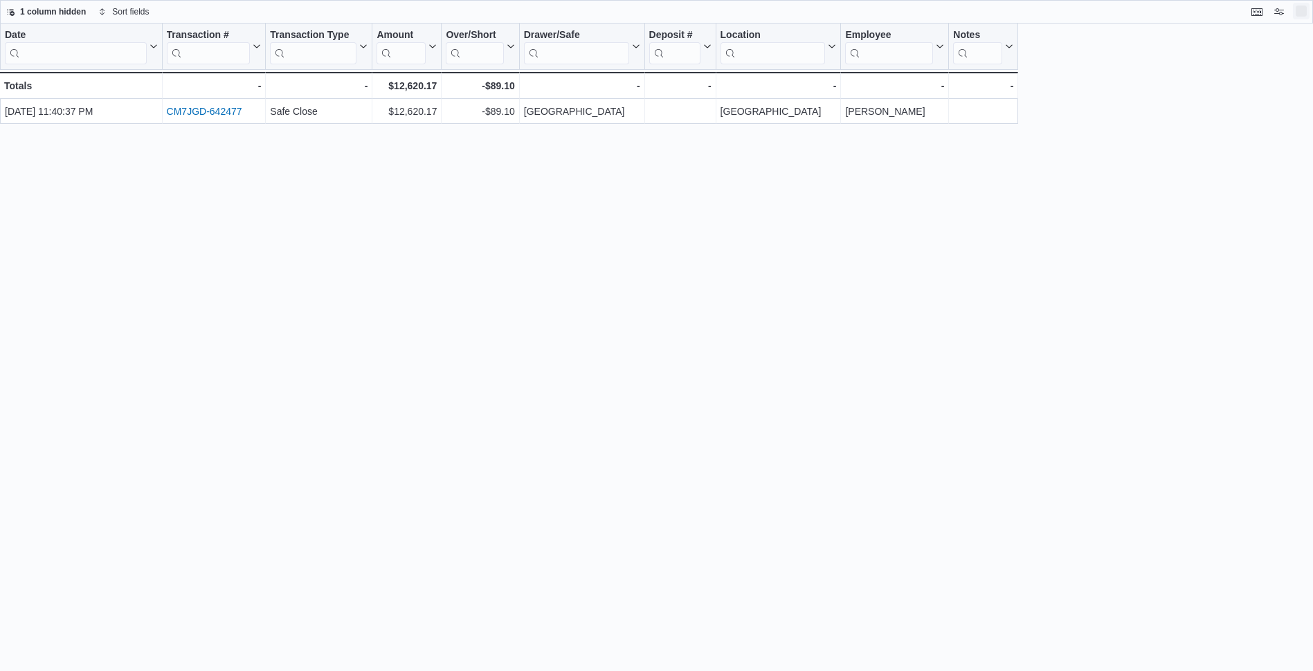
scroll to position [0, 0]
drag, startPoint x: 1013, startPoint y: 52, endPoint x: 1116, endPoint y: 42, distance: 102.9
click at [1017, 42] on div at bounding box center [1015, 47] width 6 height 46
drag, startPoint x: 1116, startPoint y: 42, endPoint x: 1165, endPoint y: 38, distance: 50.0
click at [1160, 38] on div at bounding box center [1157, 47] width 6 height 46
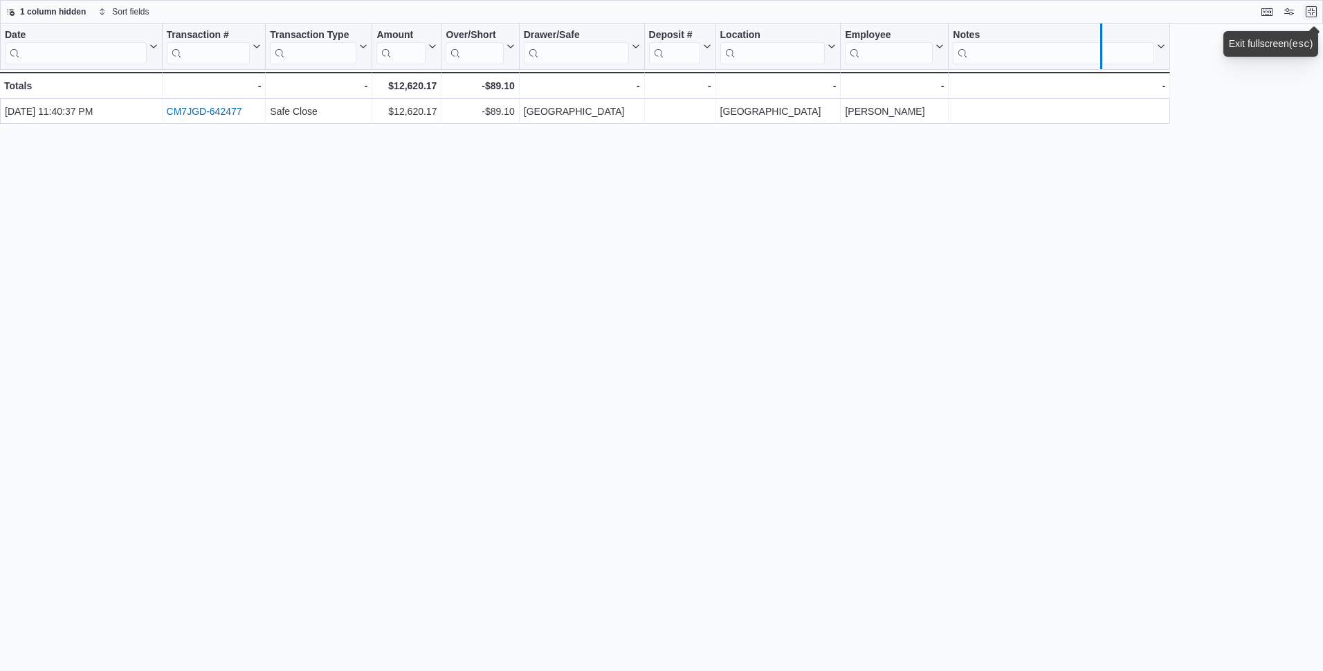
drag, startPoint x: 1165, startPoint y: 38, endPoint x: 1079, endPoint y: 45, distance: 86.8
click at [1097, 45] on div at bounding box center [1100, 47] width 6 height 46
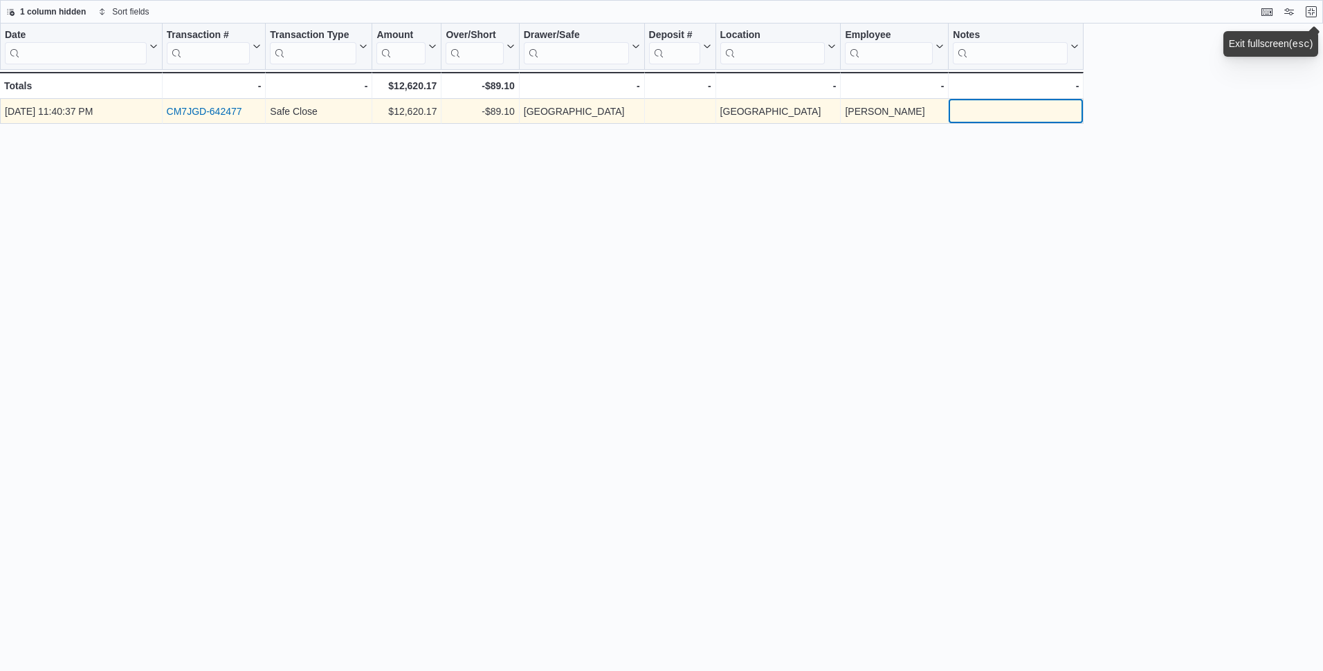
click at [994, 112] on div "- Notes, column 10, row 1" at bounding box center [1016, 111] width 126 height 16
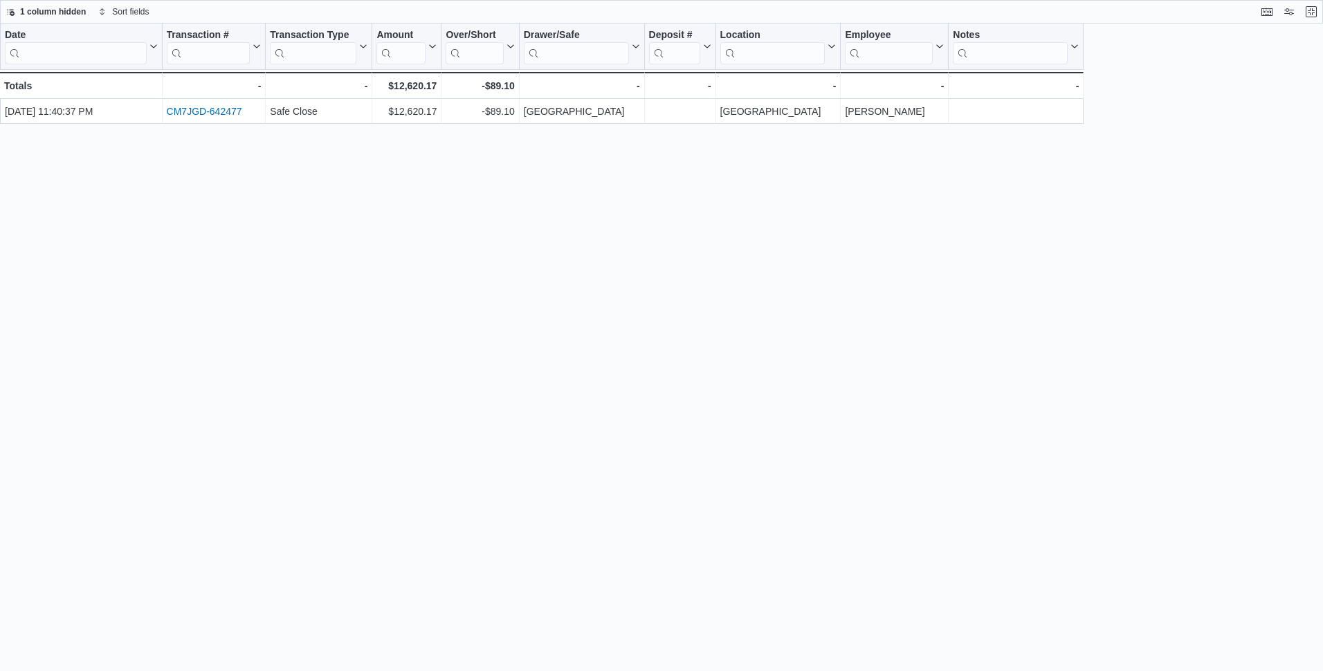
click at [652, 229] on div "Date Click to view column header actions Transaction # Click to view column hea…" at bounding box center [661, 348] width 1323 height 648
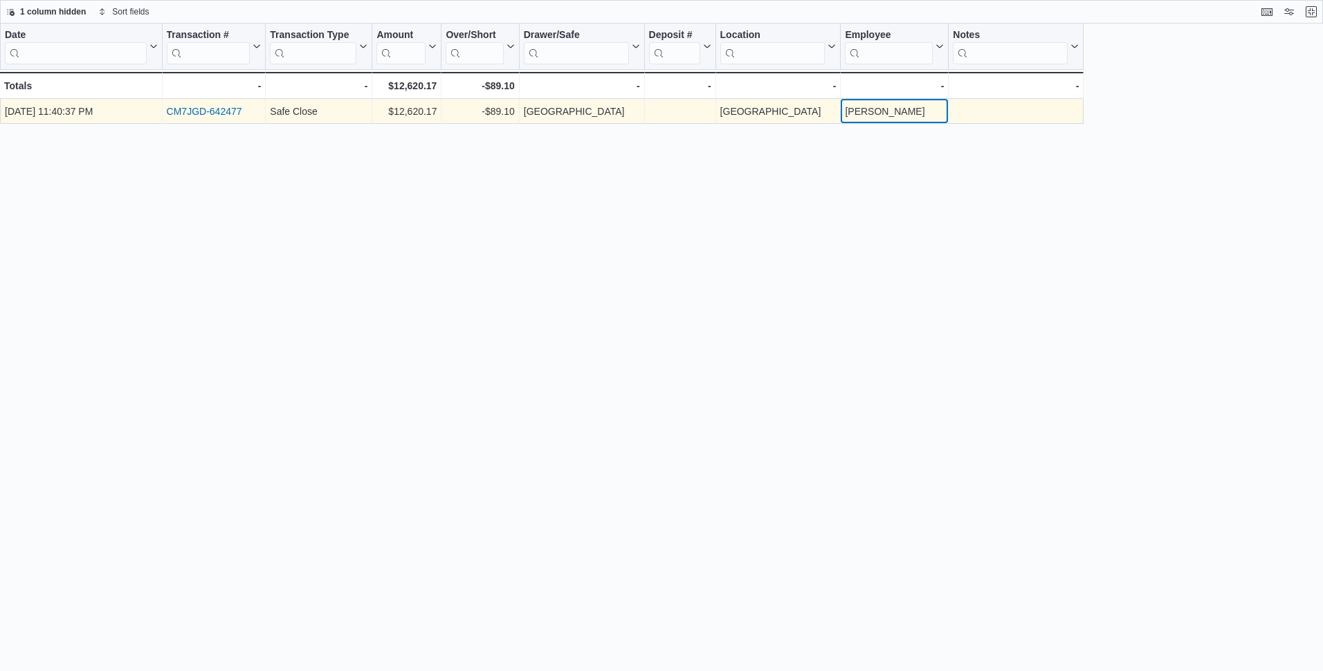
drag, startPoint x: 925, startPoint y: 116, endPoint x: 846, endPoint y: 117, distance: 78.9
click at [846, 117] on div "[PERSON_NAME]" at bounding box center [894, 111] width 99 height 17
drag, startPoint x: 491, startPoint y: 113, endPoint x: 518, endPoint y: 113, distance: 26.3
click at [518, 113] on div "-$89.10 - Over/Short, column 5, row 1" at bounding box center [481, 111] width 78 height 25
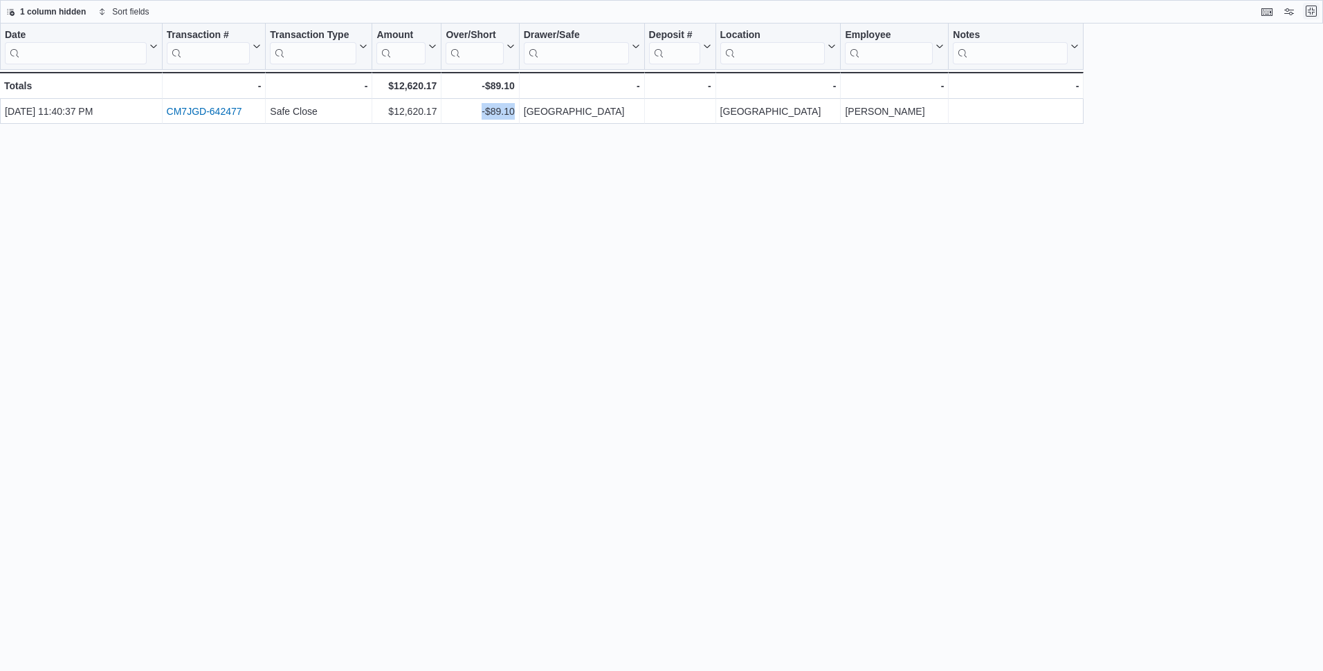
click at [1312, 14] on button "Exit fullscreen" at bounding box center [1311, 11] width 17 height 17
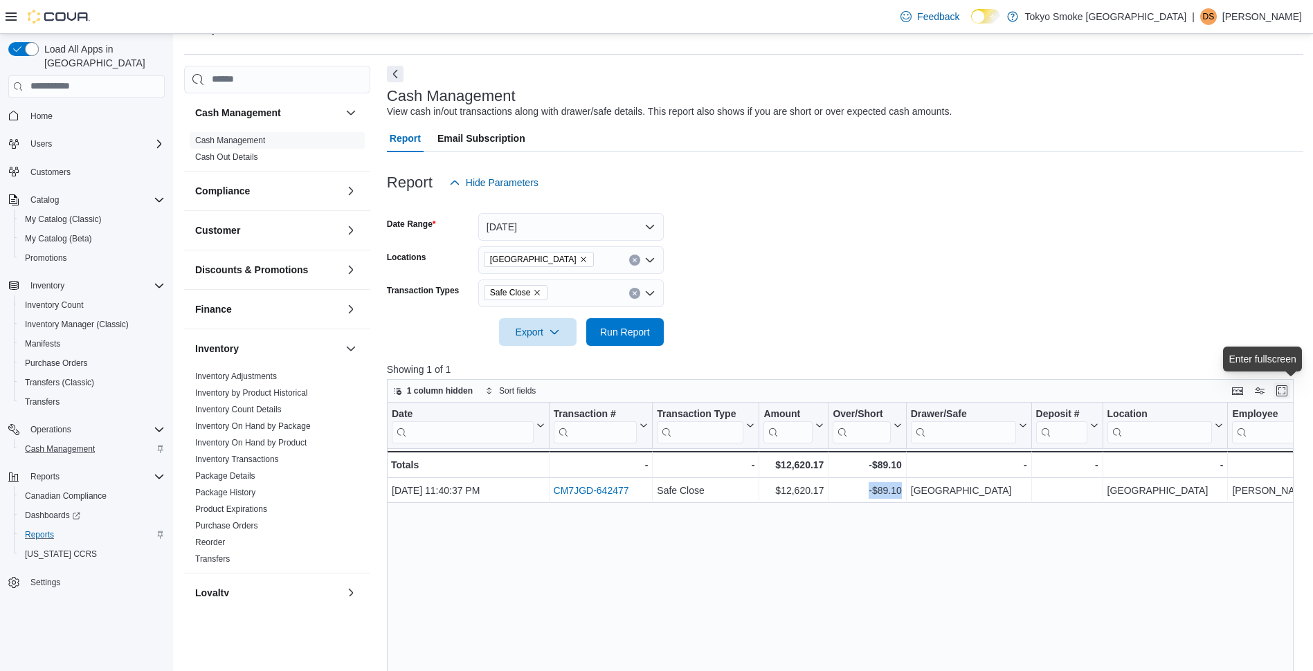
scroll to position [69, 0]
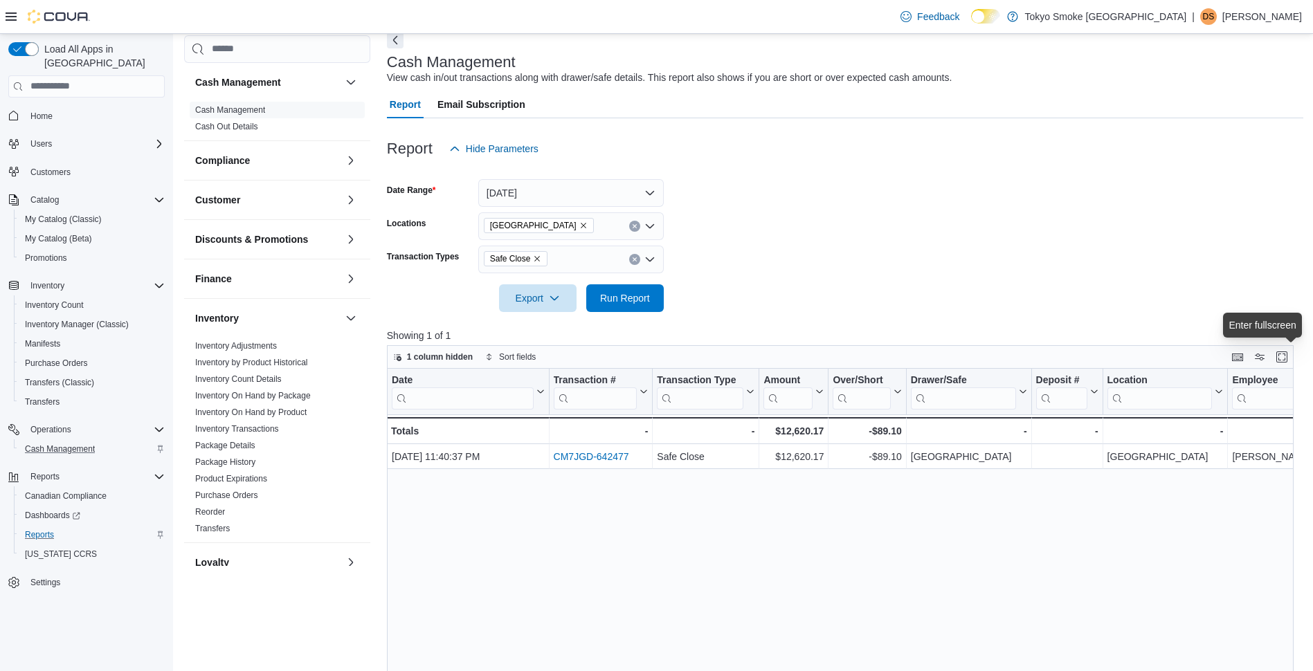
click at [952, 475] on div "Date Click to view column header actions Transaction # Click to view column hea…" at bounding box center [845, 625] width 916 height 513
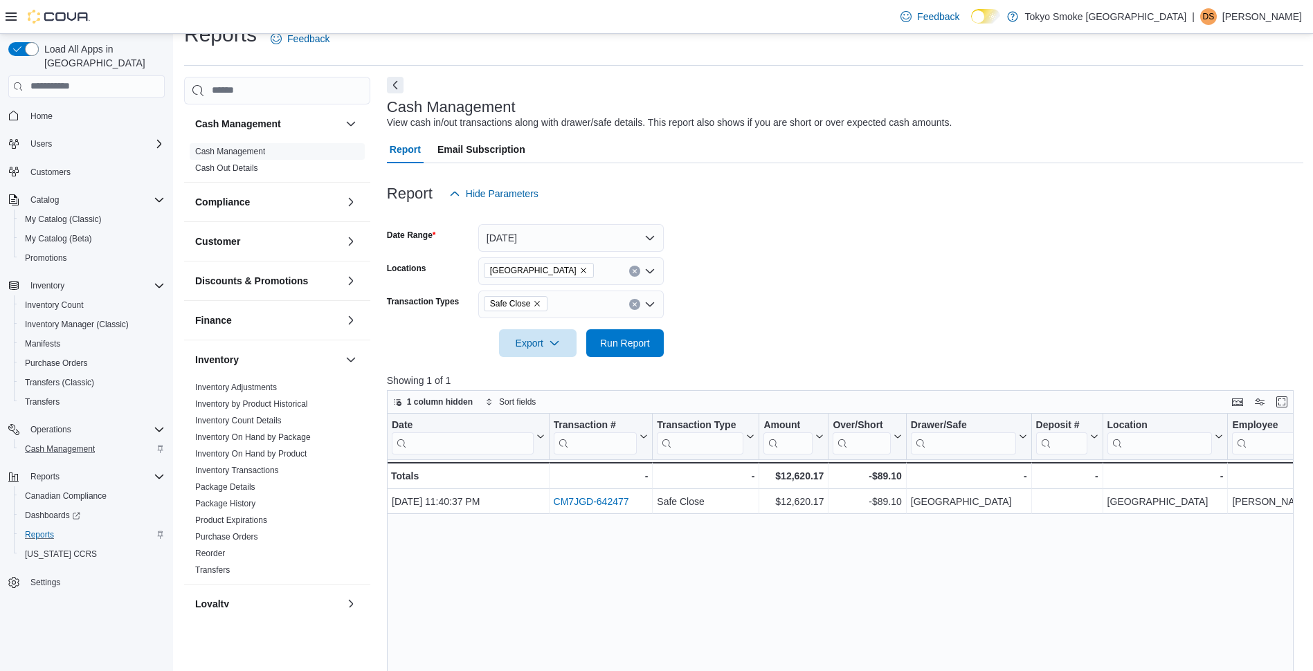
scroll to position [0, 0]
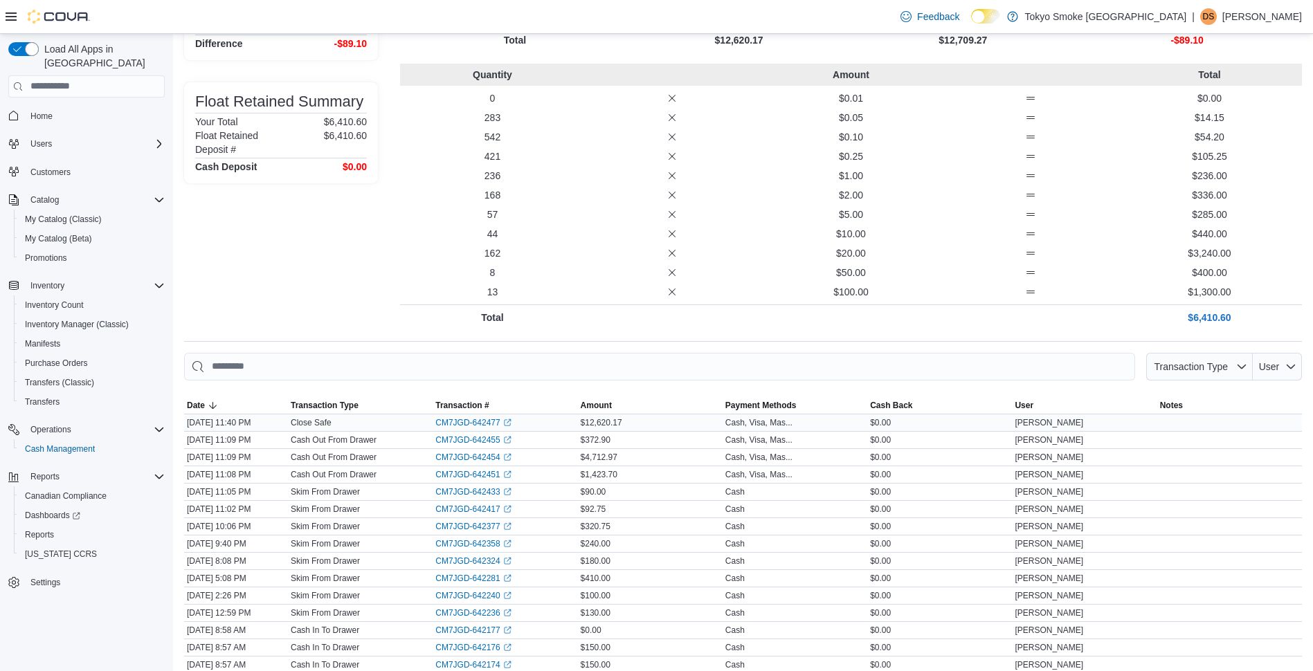
scroll to position [277, 0]
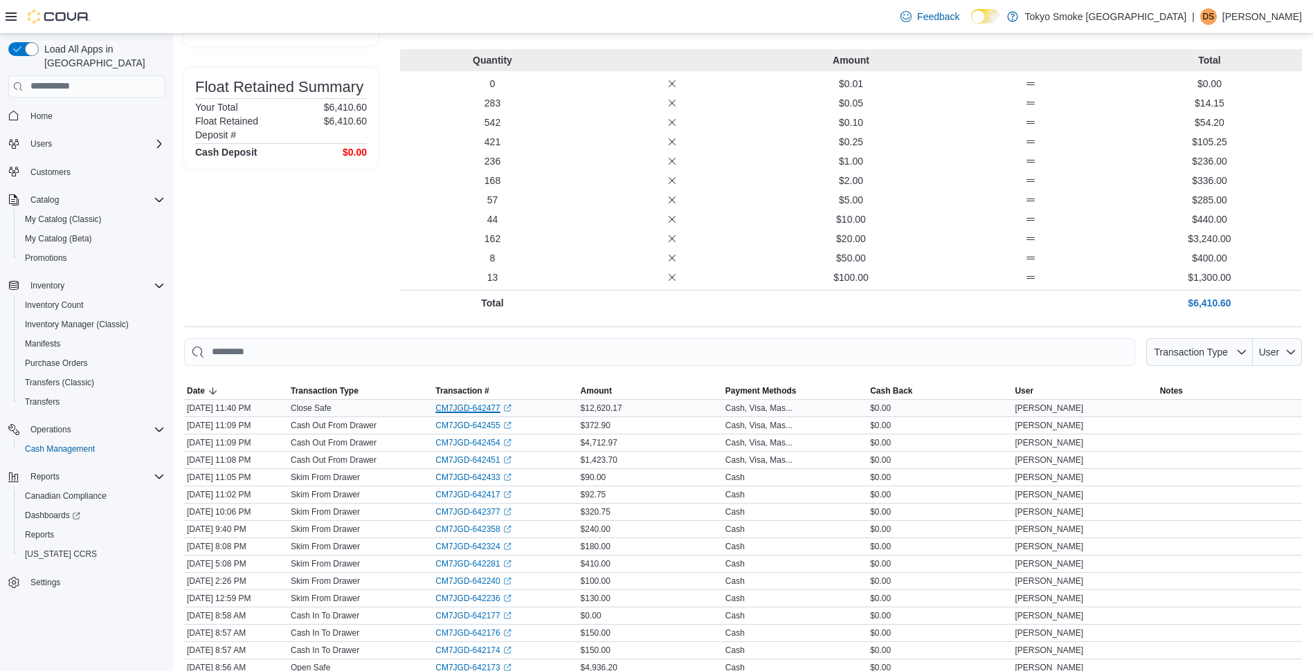
click at [473, 408] on link "CM7JGD-642477 (opens in a new tab or window)" at bounding box center [472, 408] width 75 height 11
click at [313, 251] on div "Close Safe Summary Date October 10, 2025 11:40 PM User Destinee Sullivan Note E…" at bounding box center [281, 82] width 194 height 466
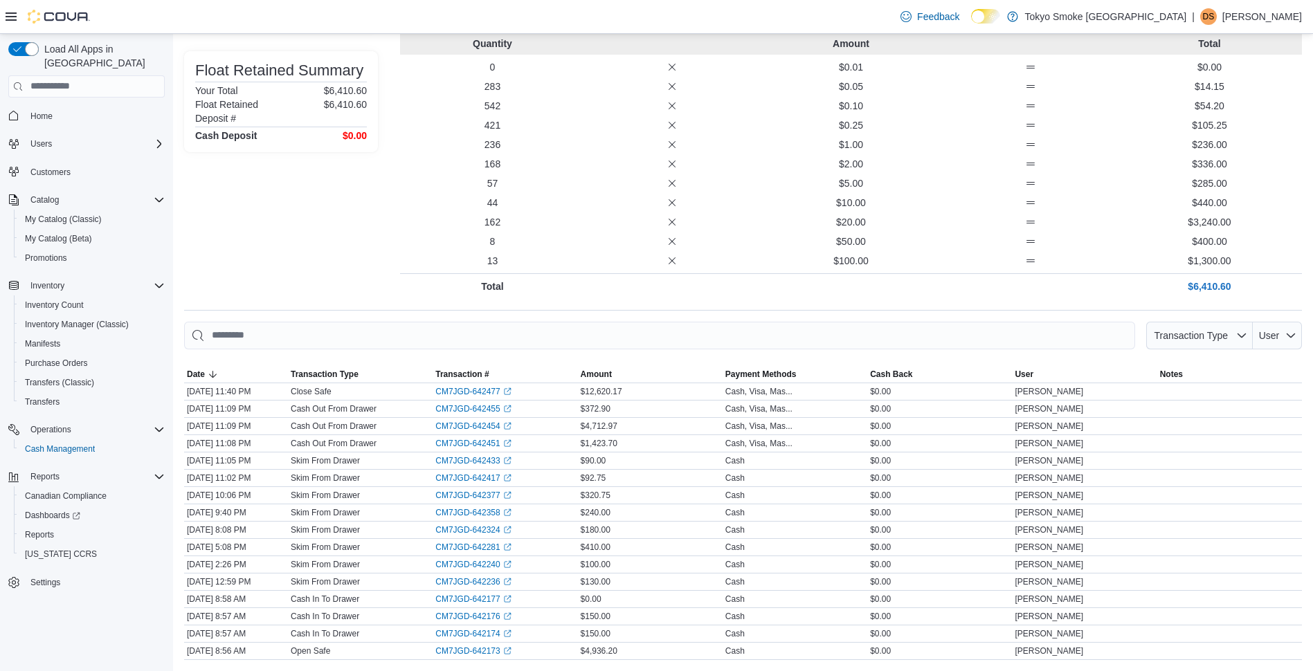
scroll to position [0, 0]
